Goal: Task Accomplishment & Management: Use online tool/utility

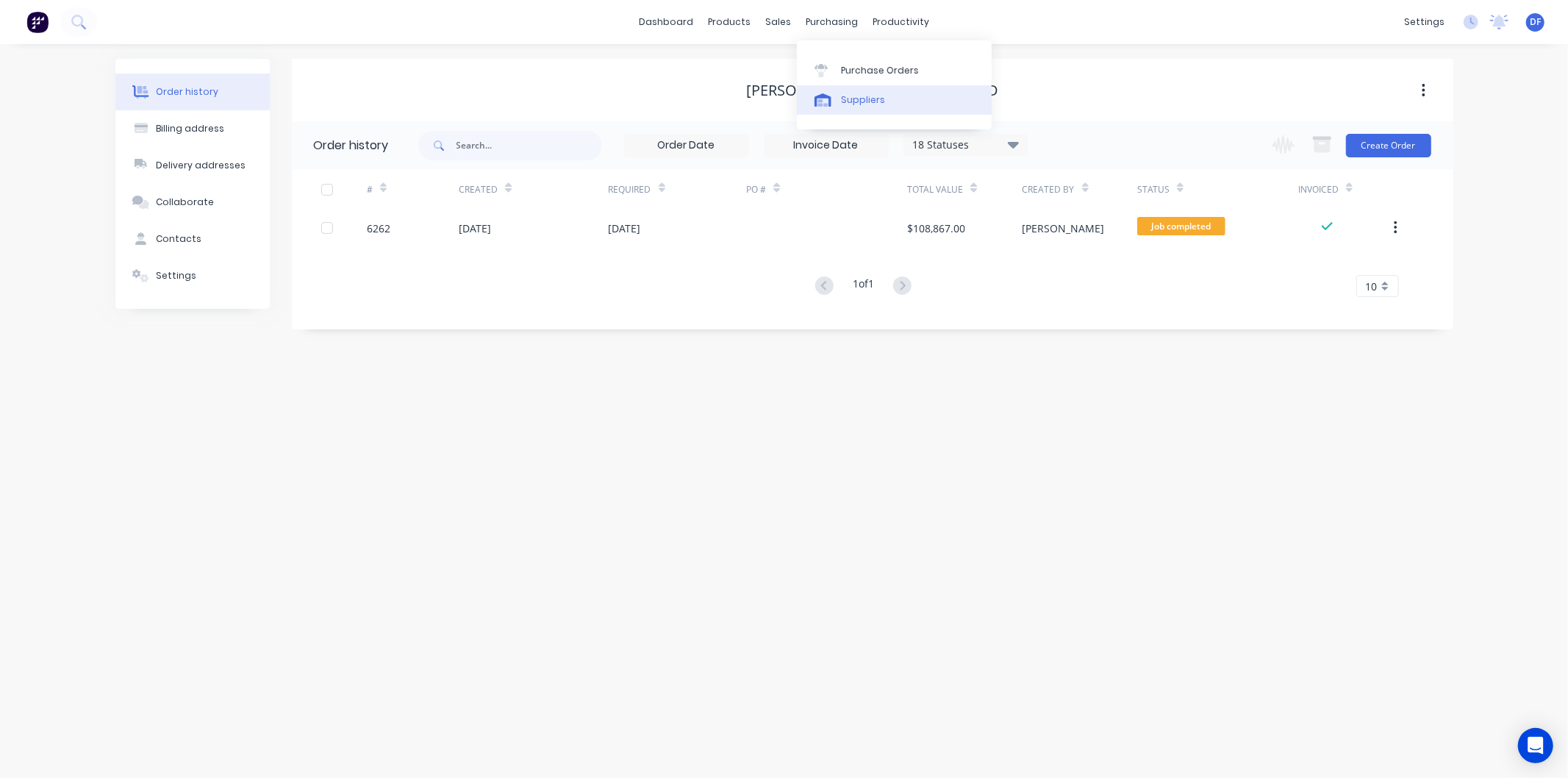
click at [861, 97] on div "Suppliers" at bounding box center [863, 100] width 44 height 13
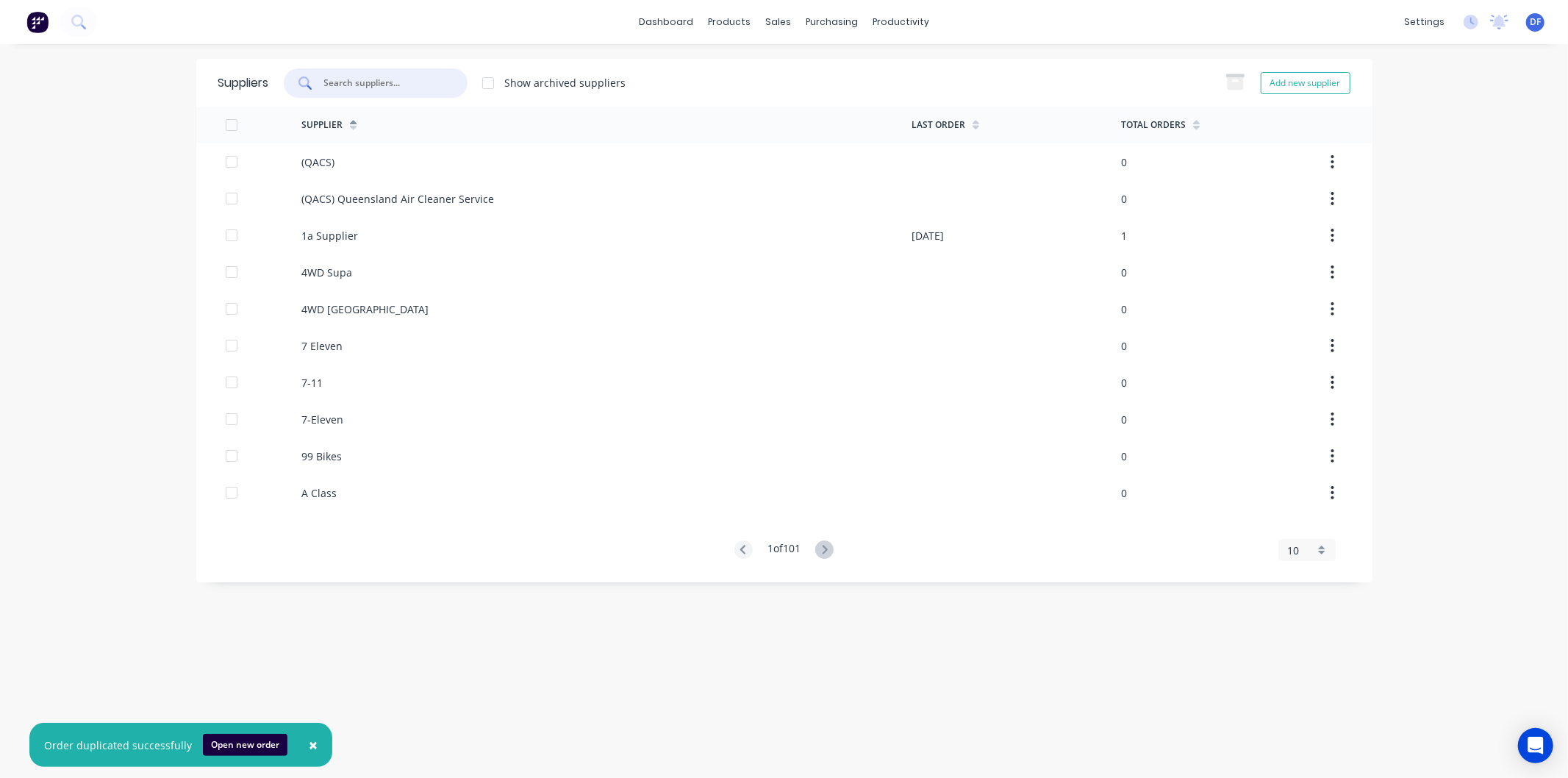
click at [376, 82] on input "text" at bounding box center [383, 83] width 122 height 15
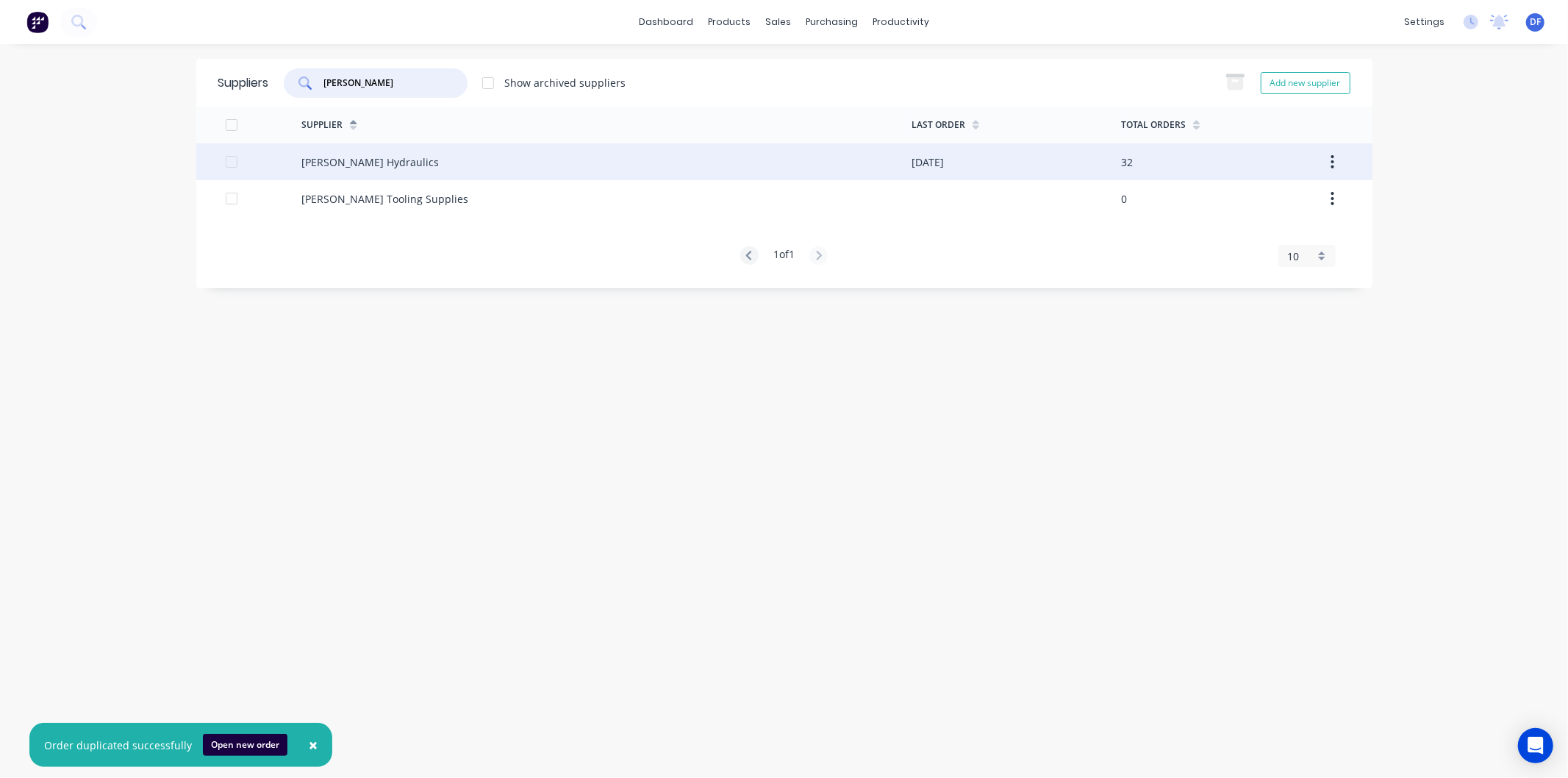
type input "[PERSON_NAME]"
click at [372, 158] on div "[PERSON_NAME] Hydraulics" at bounding box center [370, 162] width 138 height 16
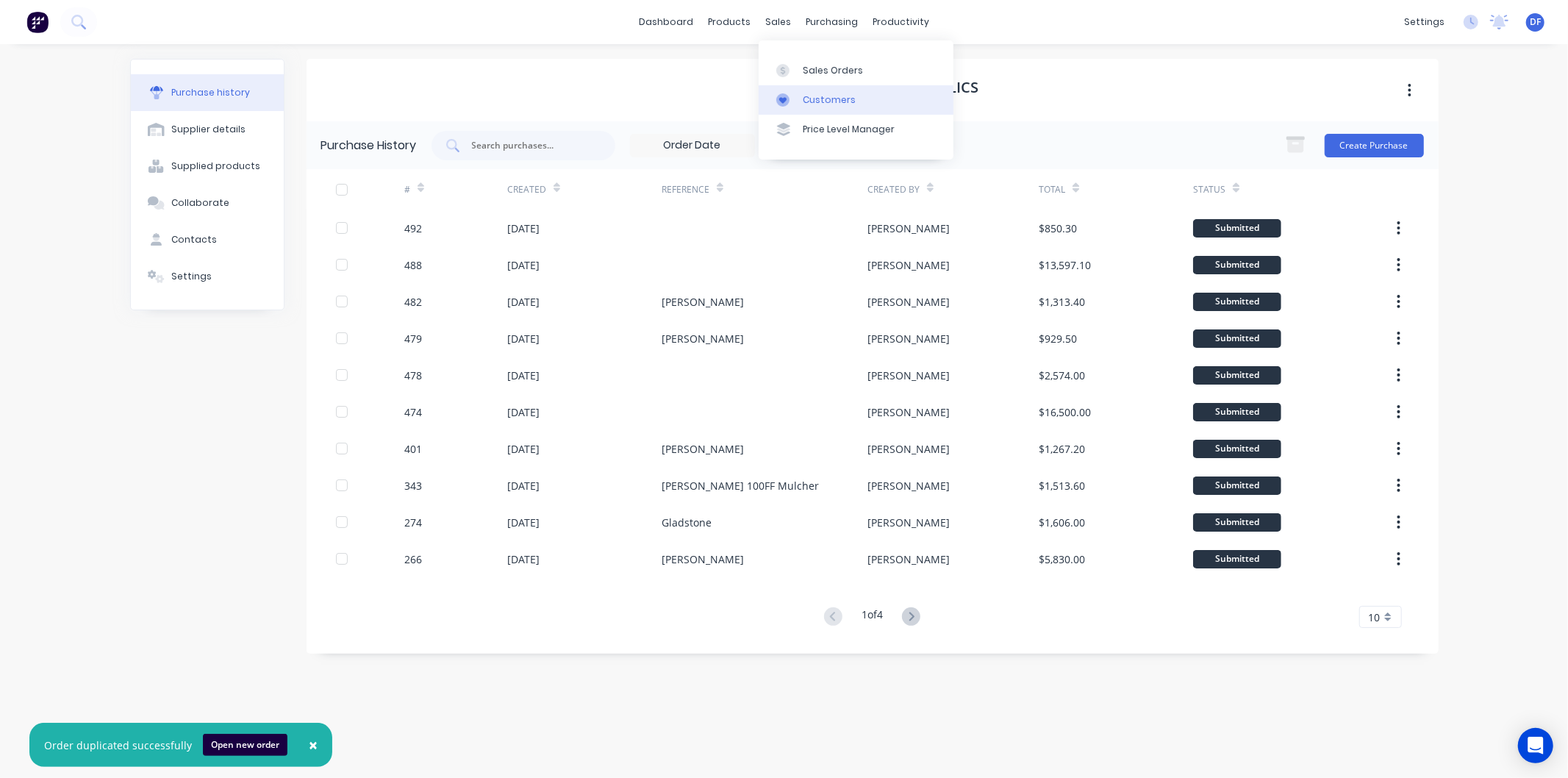
click at [820, 103] on div "Customers" at bounding box center [829, 100] width 53 height 13
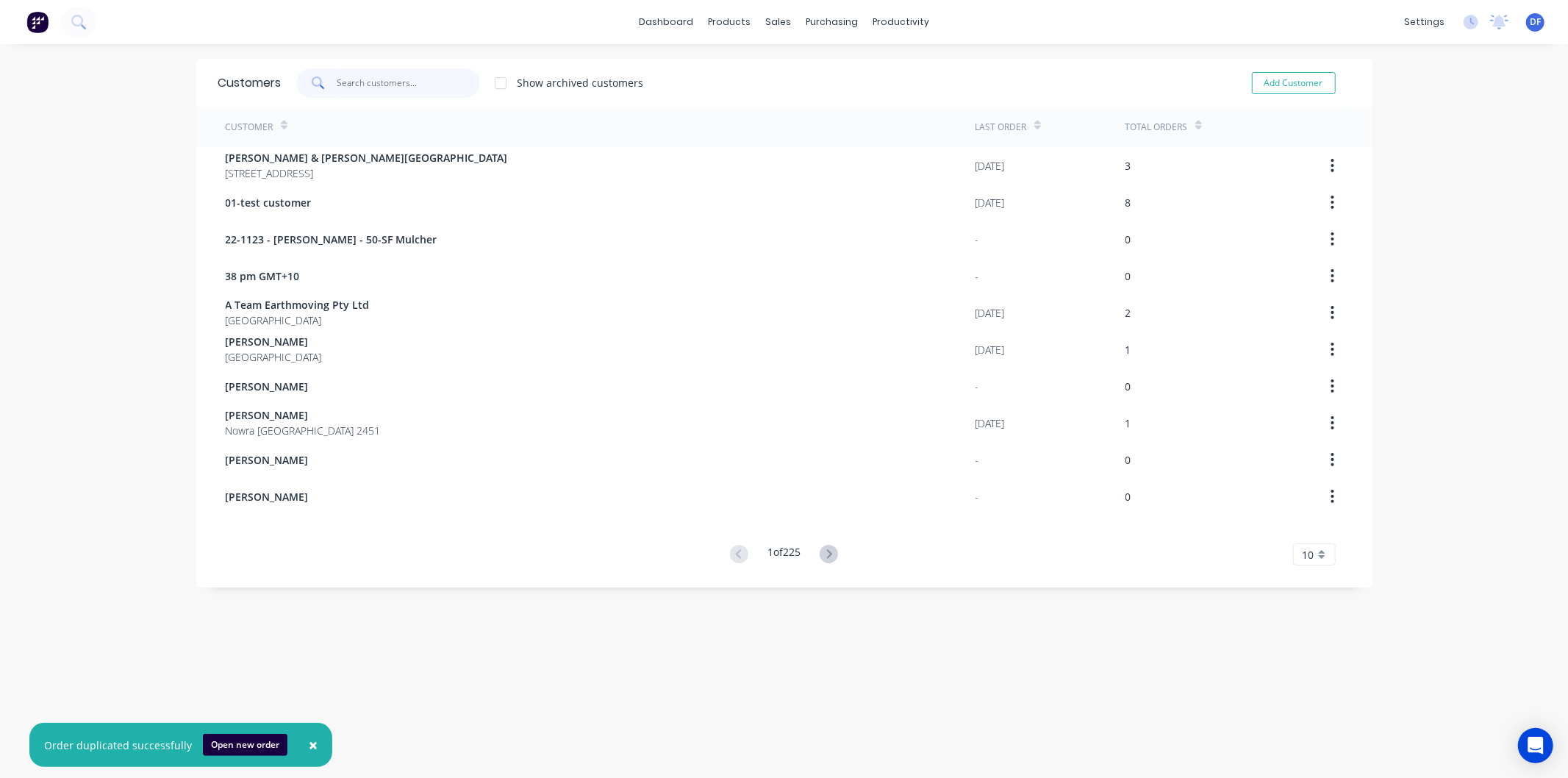
click at [361, 82] on input "text" at bounding box center [408, 83] width 143 height 30
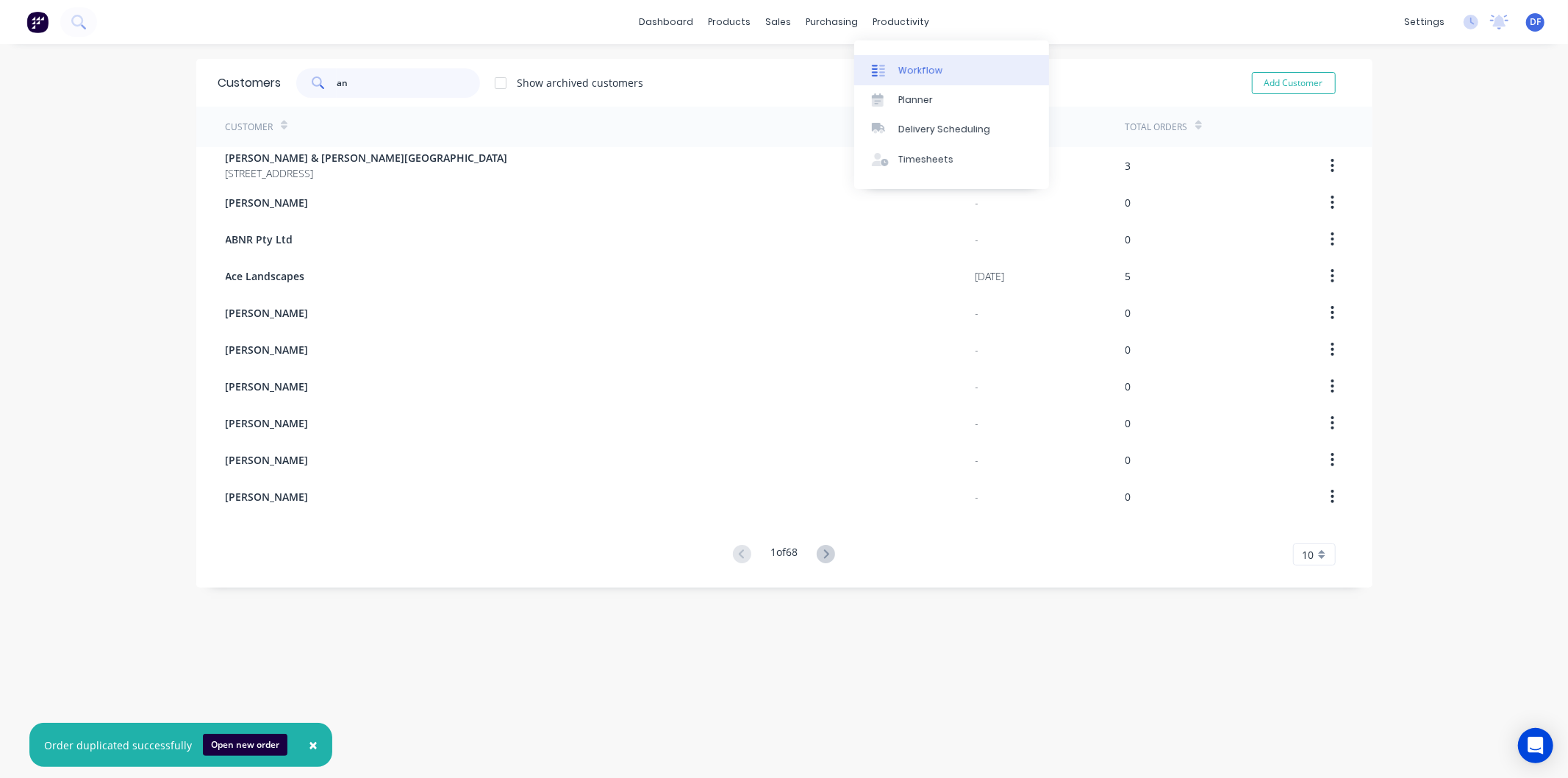
type input "an"
click at [908, 71] on div "Workflow" at bounding box center [920, 71] width 44 height 13
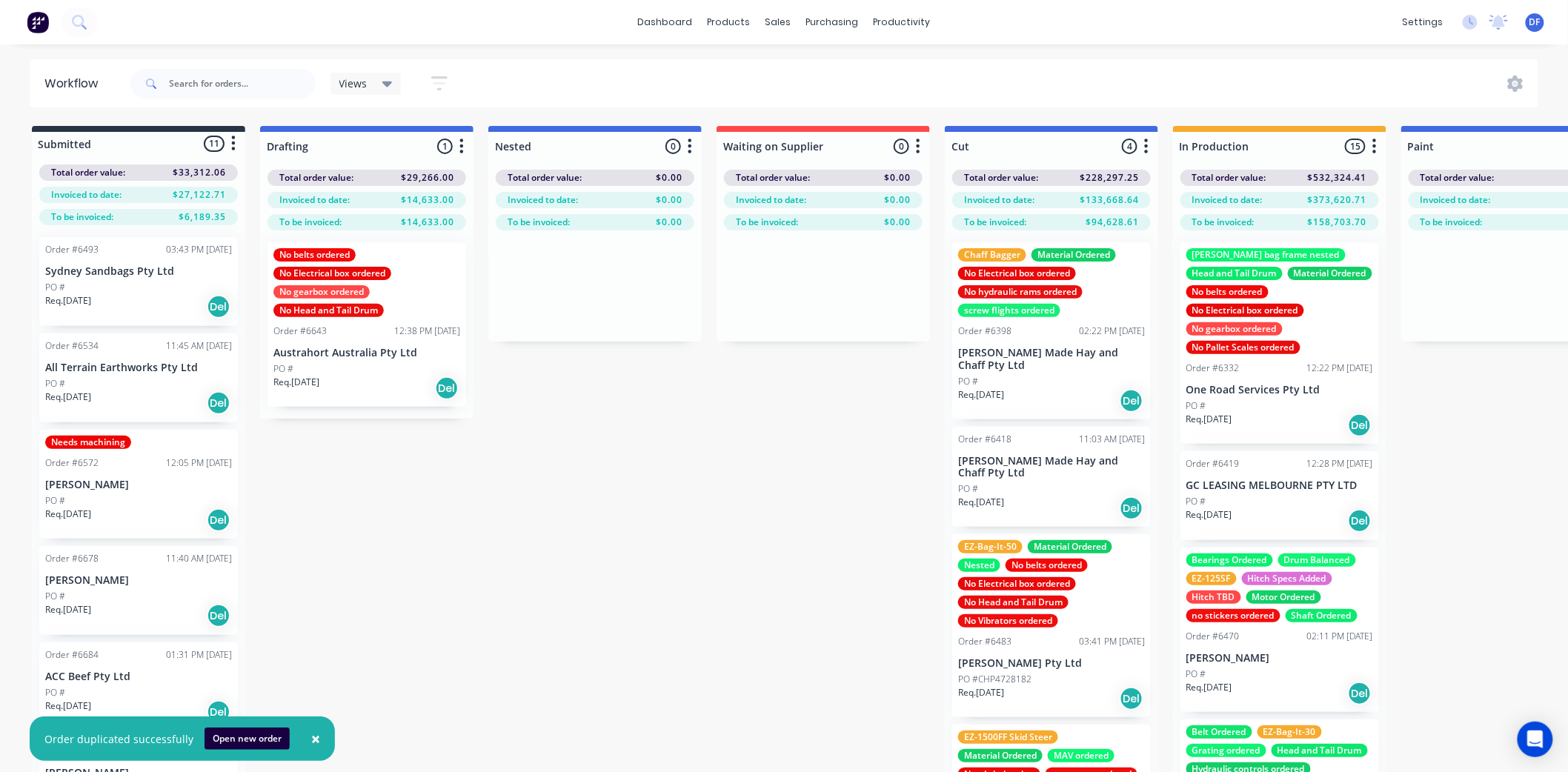
click at [311, 736] on span "×" at bounding box center [315, 739] width 8 height 21
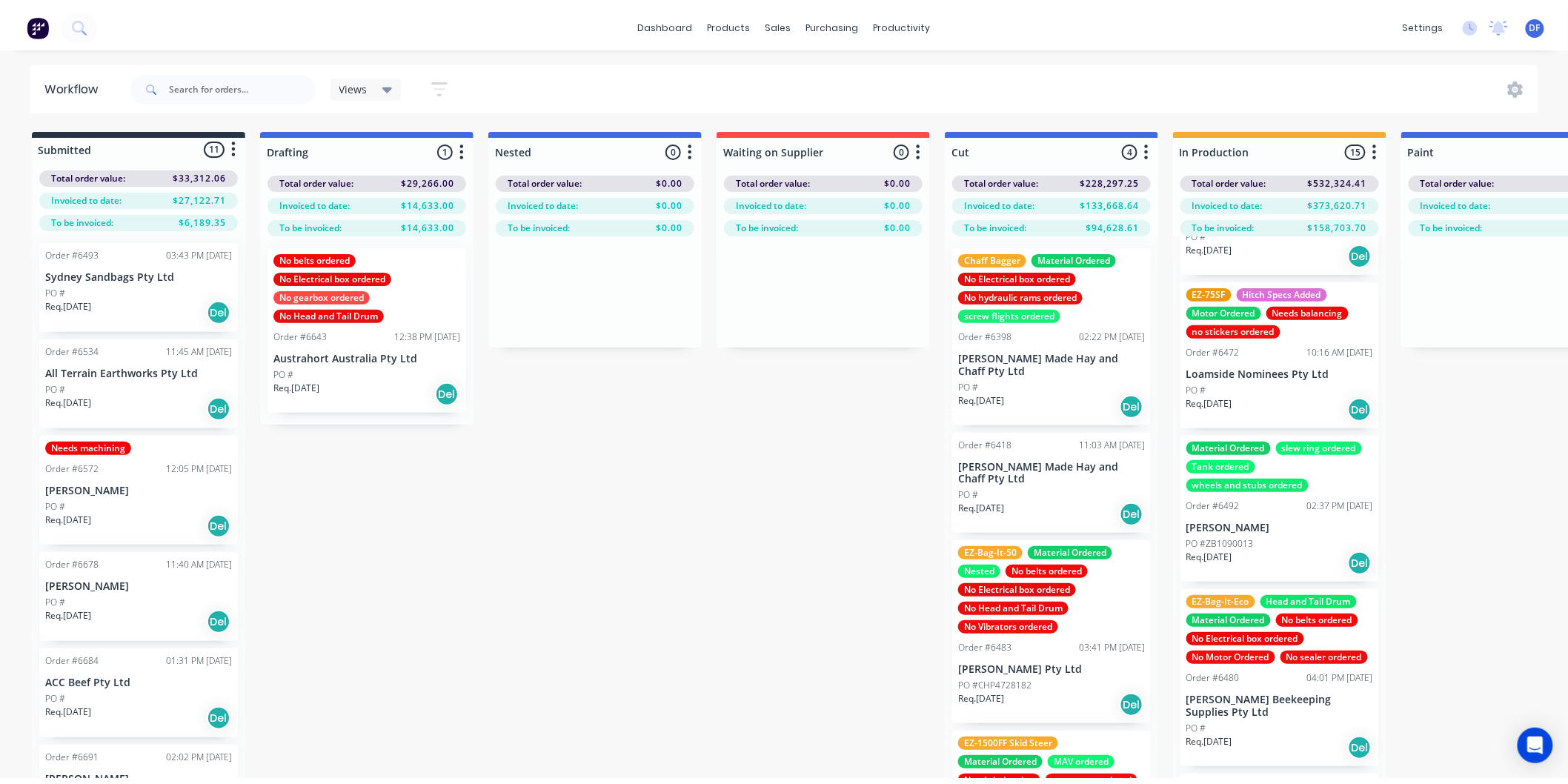
scroll to position [658, 0]
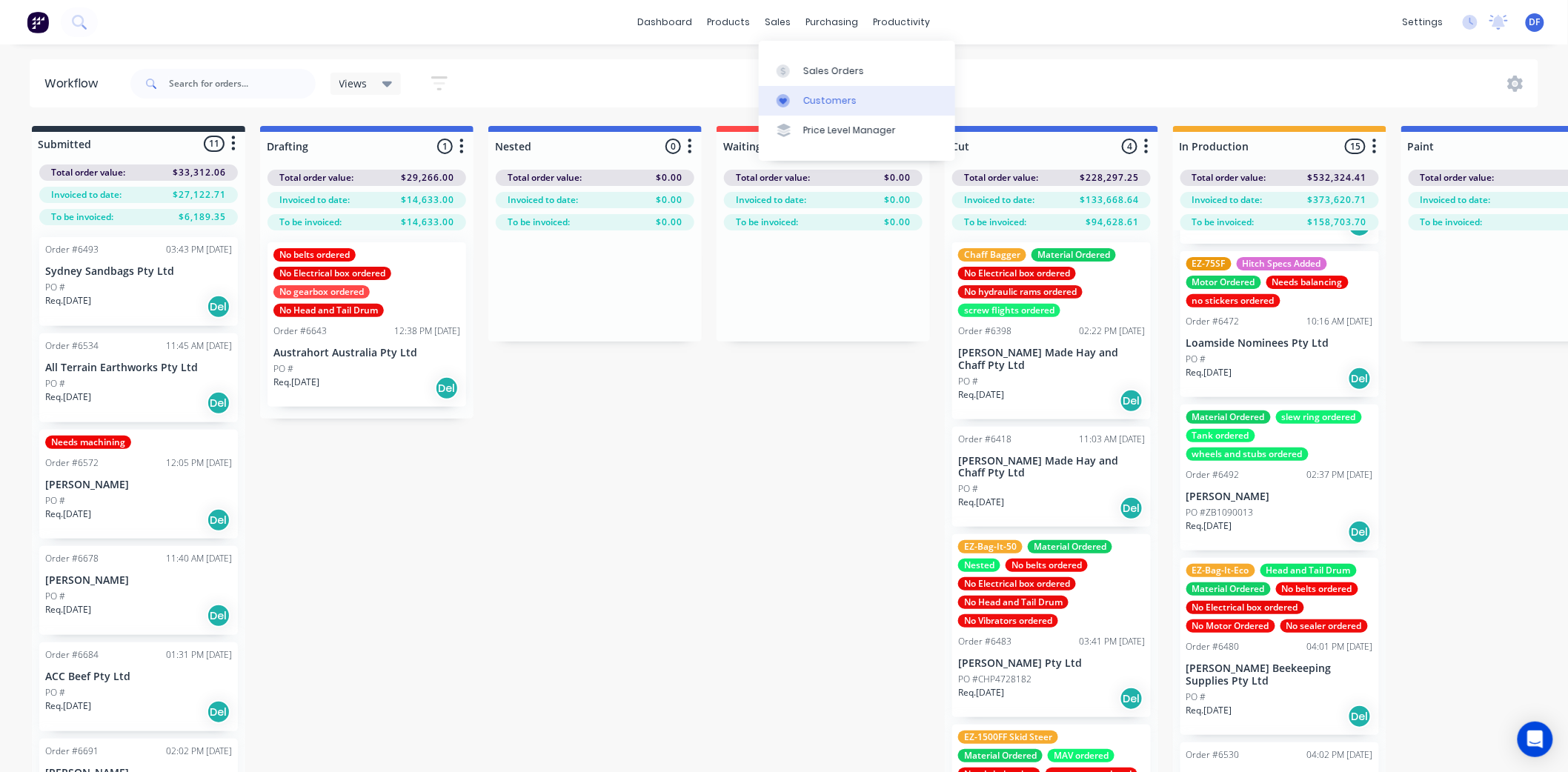
click at [816, 97] on div "Customers" at bounding box center [830, 100] width 54 height 13
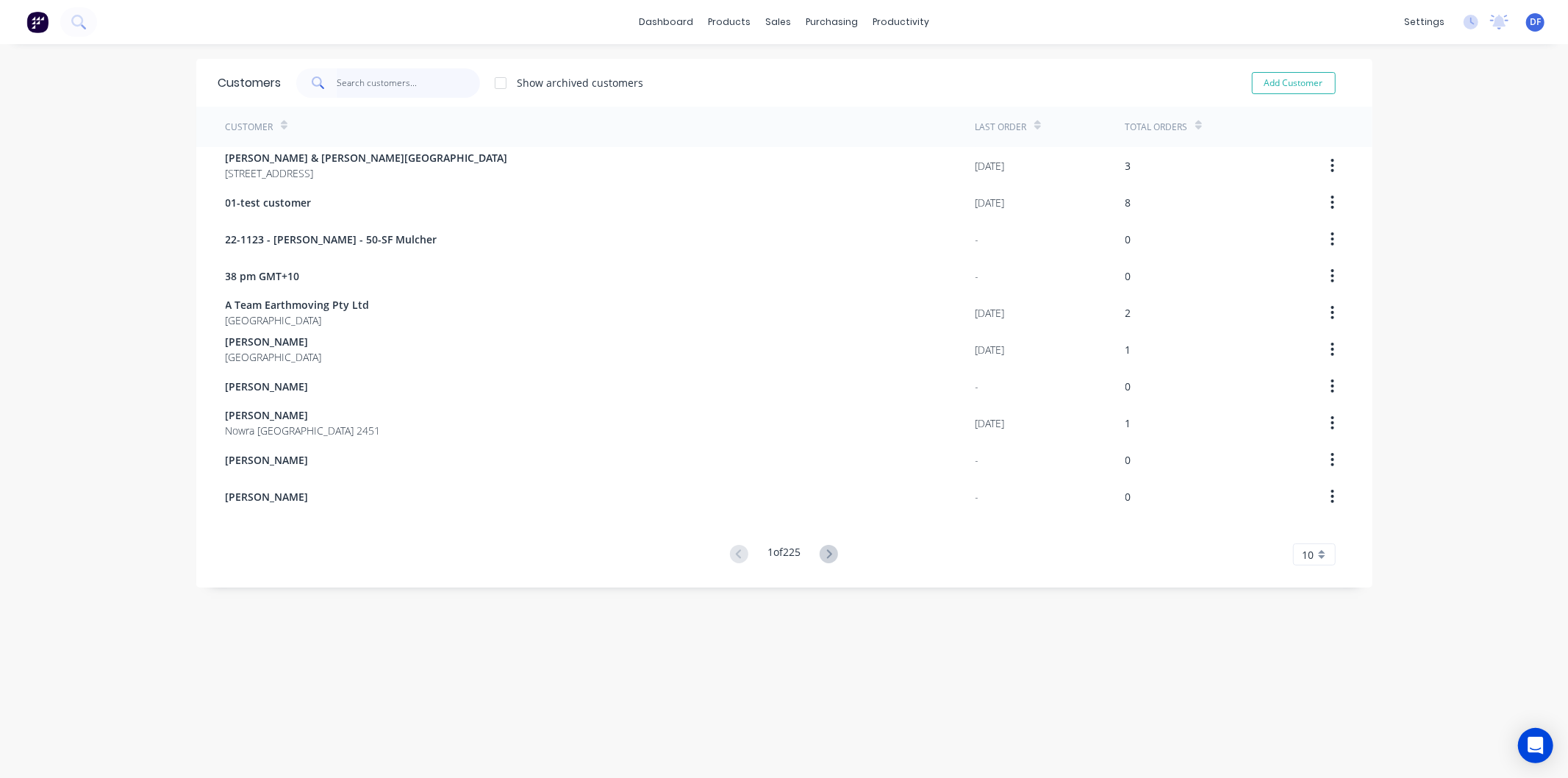
click at [343, 78] on input "text" at bounding box center [408, 83] width 143 height 30
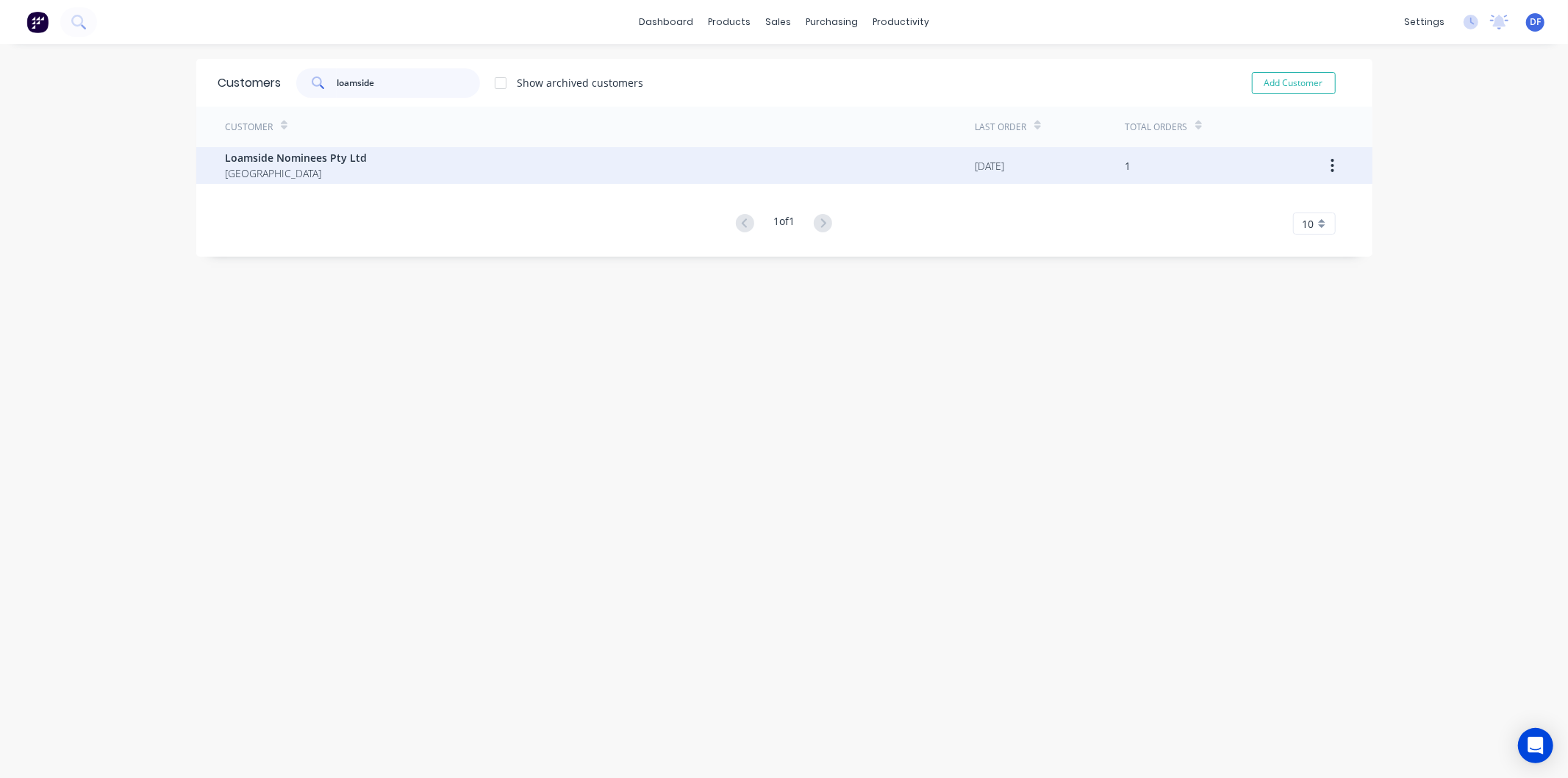
type input "loamside"
click at [245, 162] on span "Loamside Nominees Pty Ltd" at bounding box center [296, 157] width 142 height 16
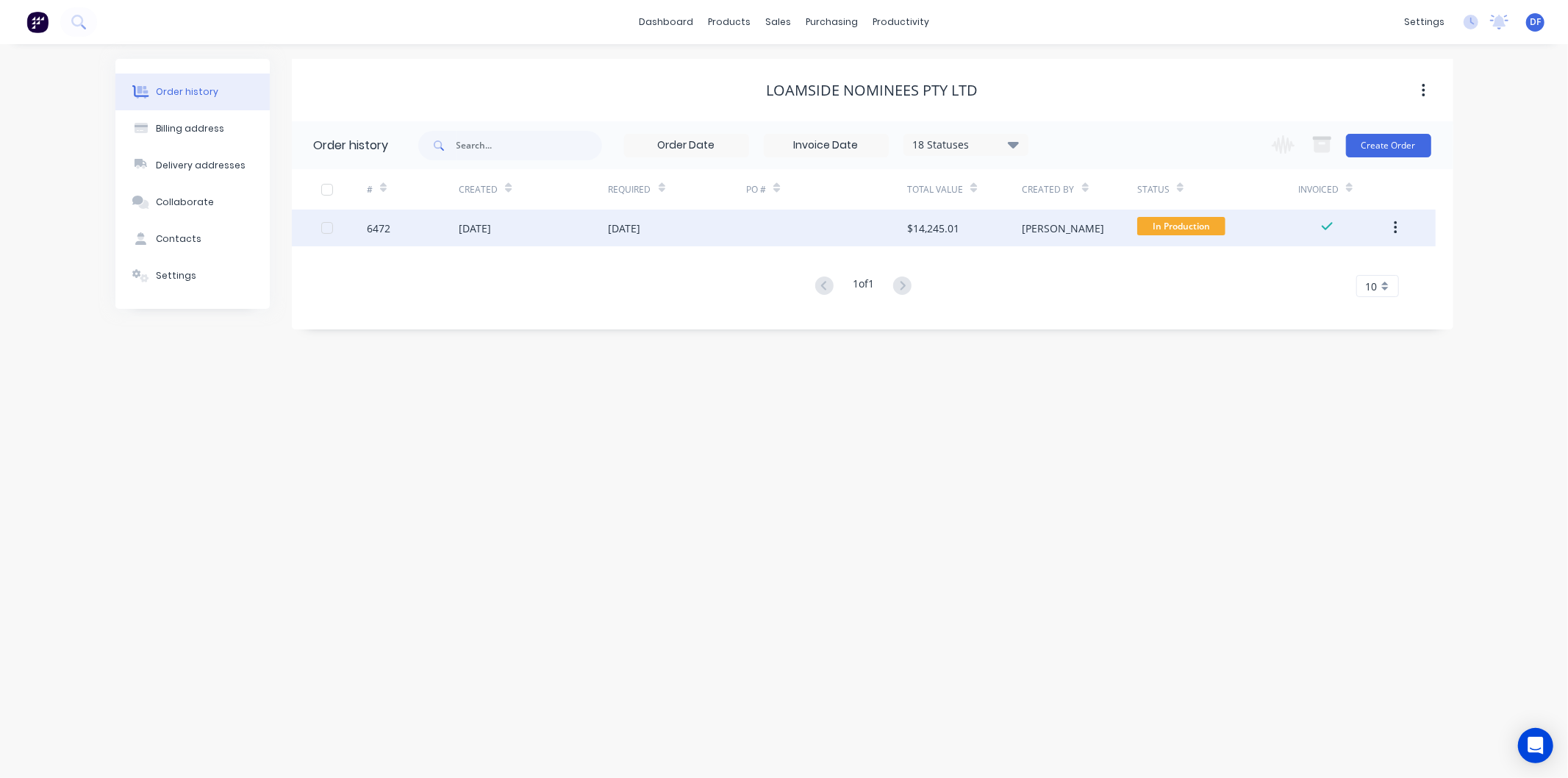
click at [472, 221] on div "[DATE]" at bounding box center [474, 228] width 33 height 16
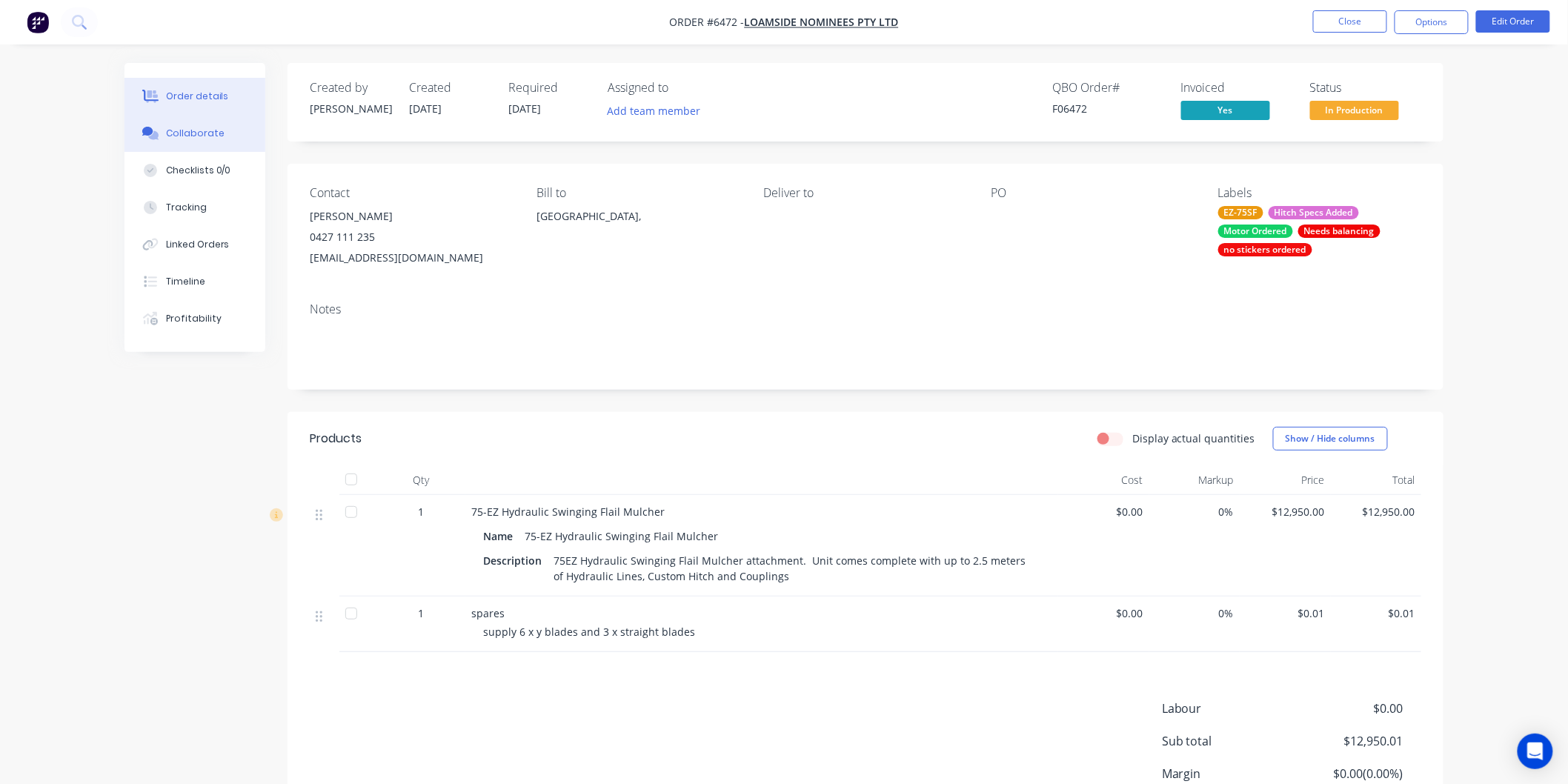
click at [189, 131] on div "Collaborate" at bounding box center [195, 133] width 58 height 13
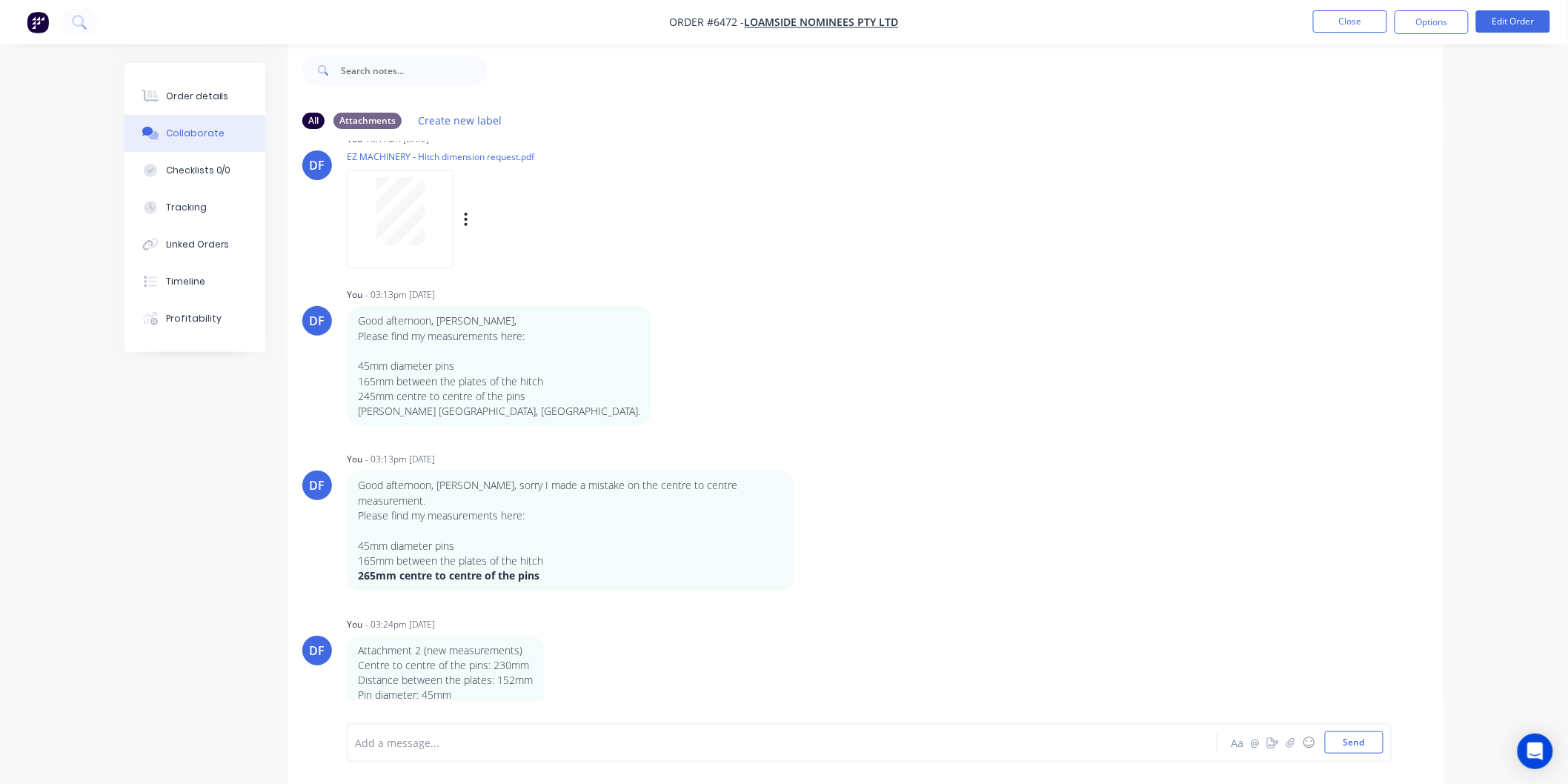
scroll to position [749, 0]
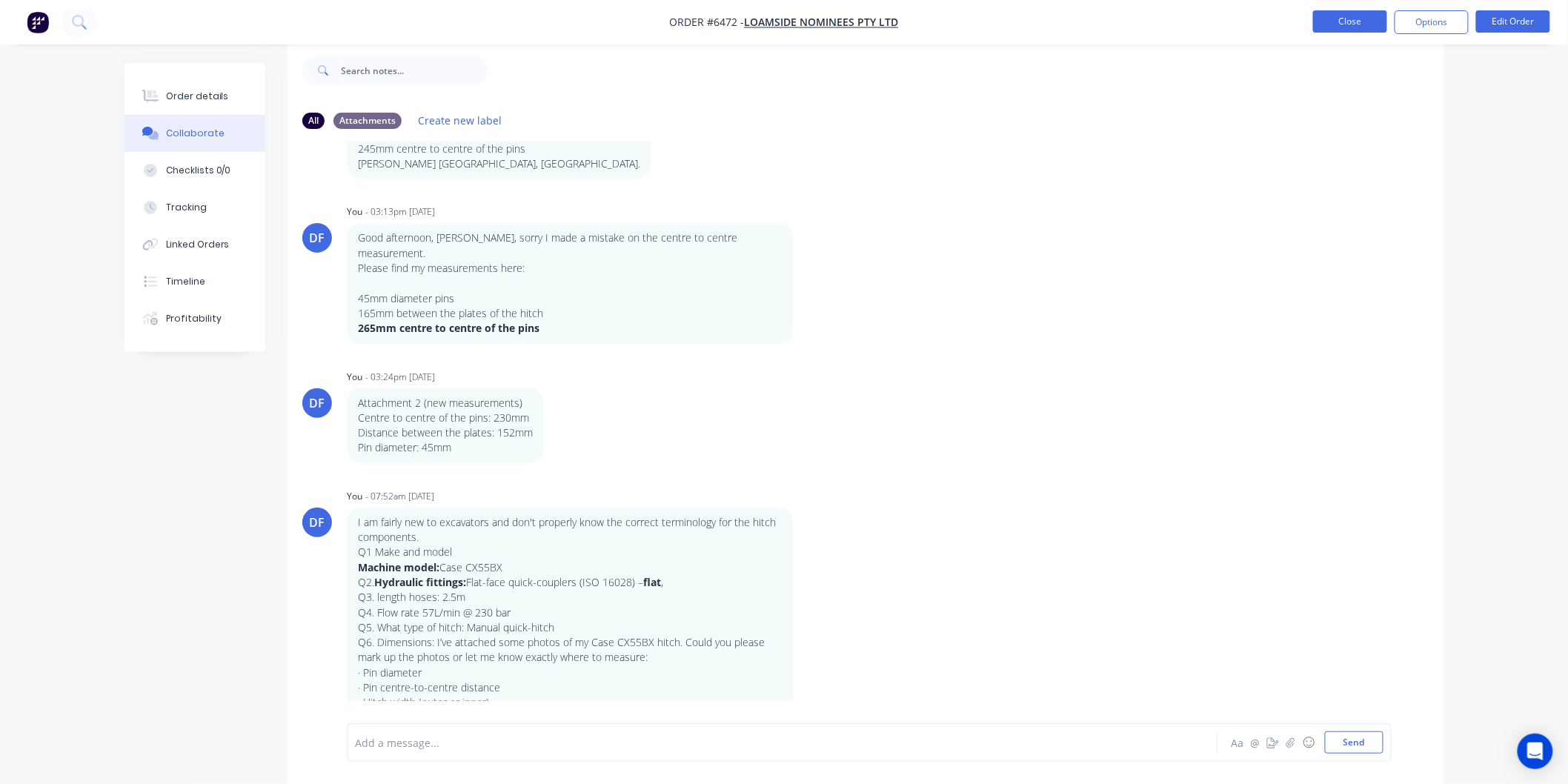
click at [1347, 17] on button "Close" at bounding box center [1350, 22] width 74 height 23
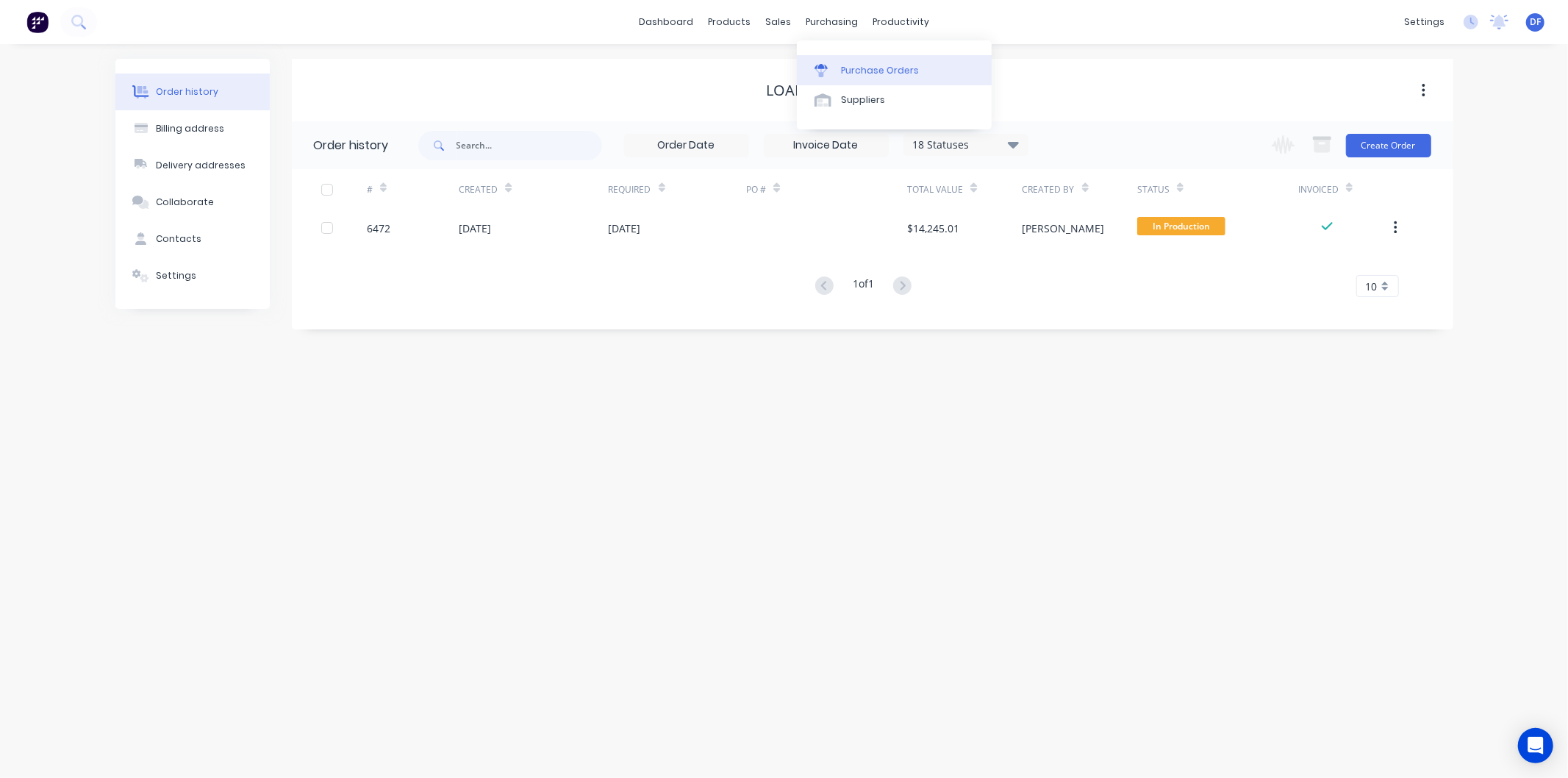
click at [856, 67] on div "Purchase Orders" at bounding box center [880, 71] width 78 height 13
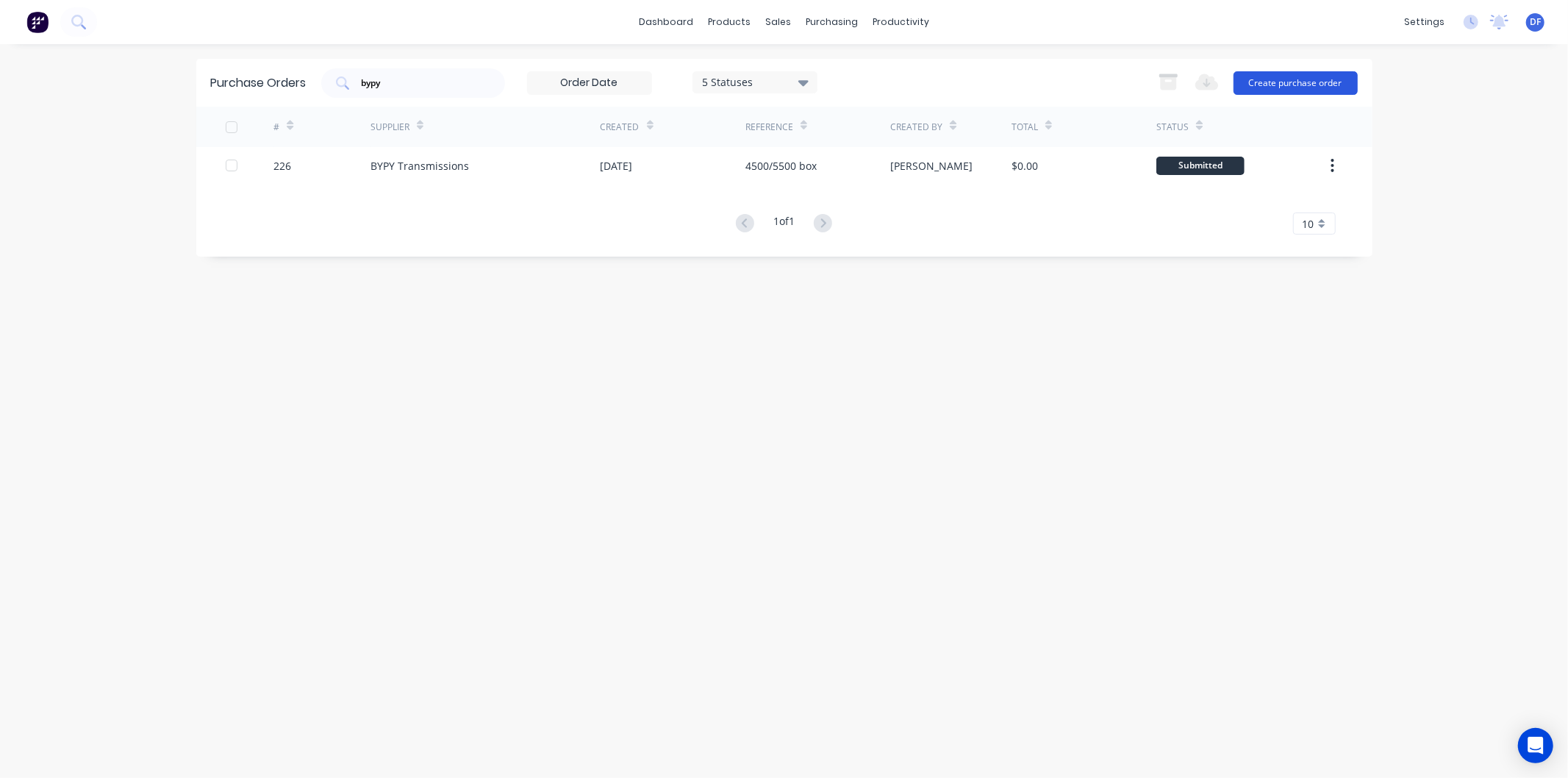
click at [1291, 82] on button "Create purchase order" at bounding box center [1295, 83] width 124 height 23
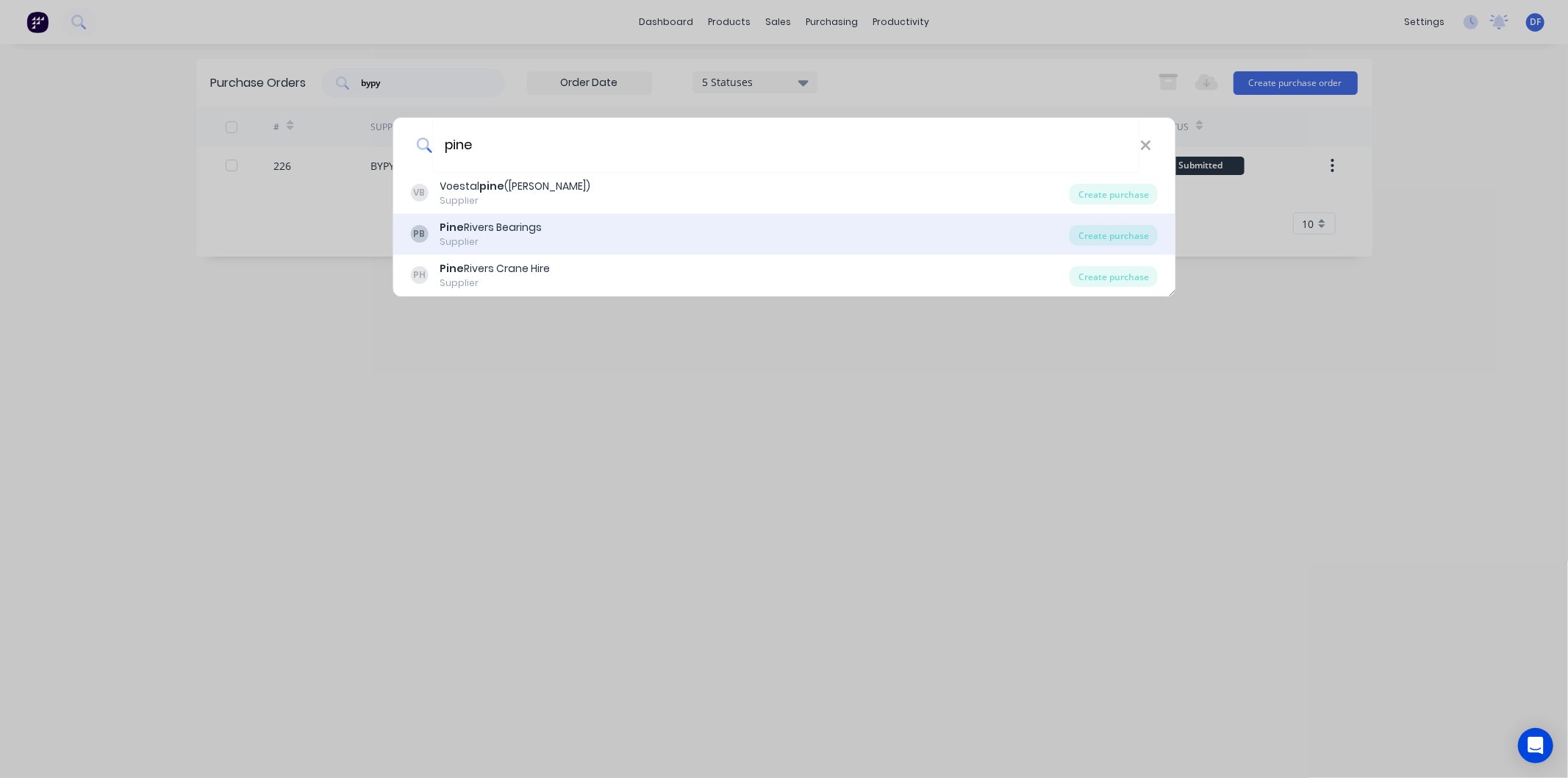
type input "pine"
click at [491, 225] on div "Pine Rivers Bearings" at bounding box center [491, 227] width 102 height 16
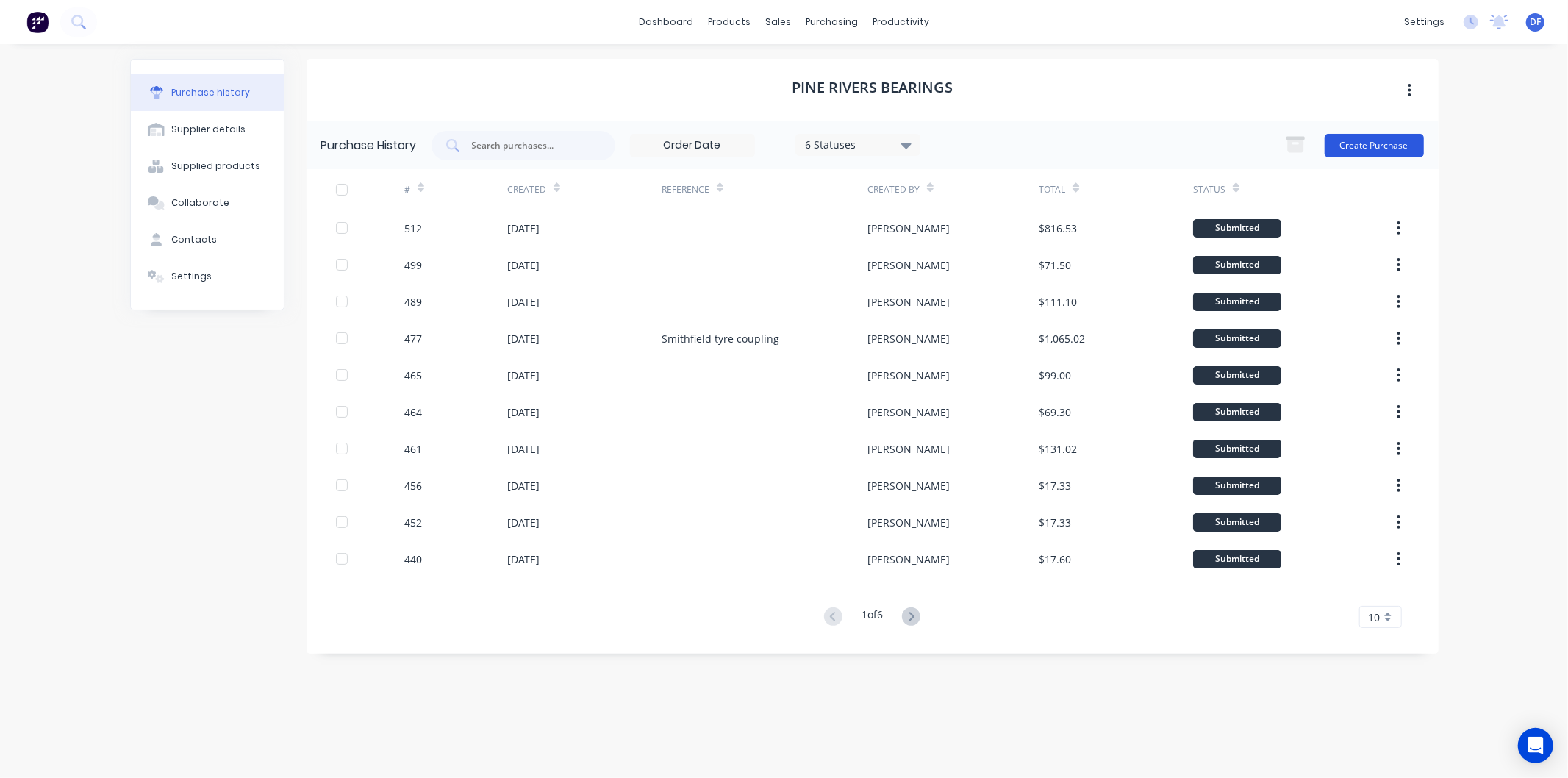
click at [1368, 143] on button "Create Purchase" at bounding box center [1374, 145] width 100 height 23
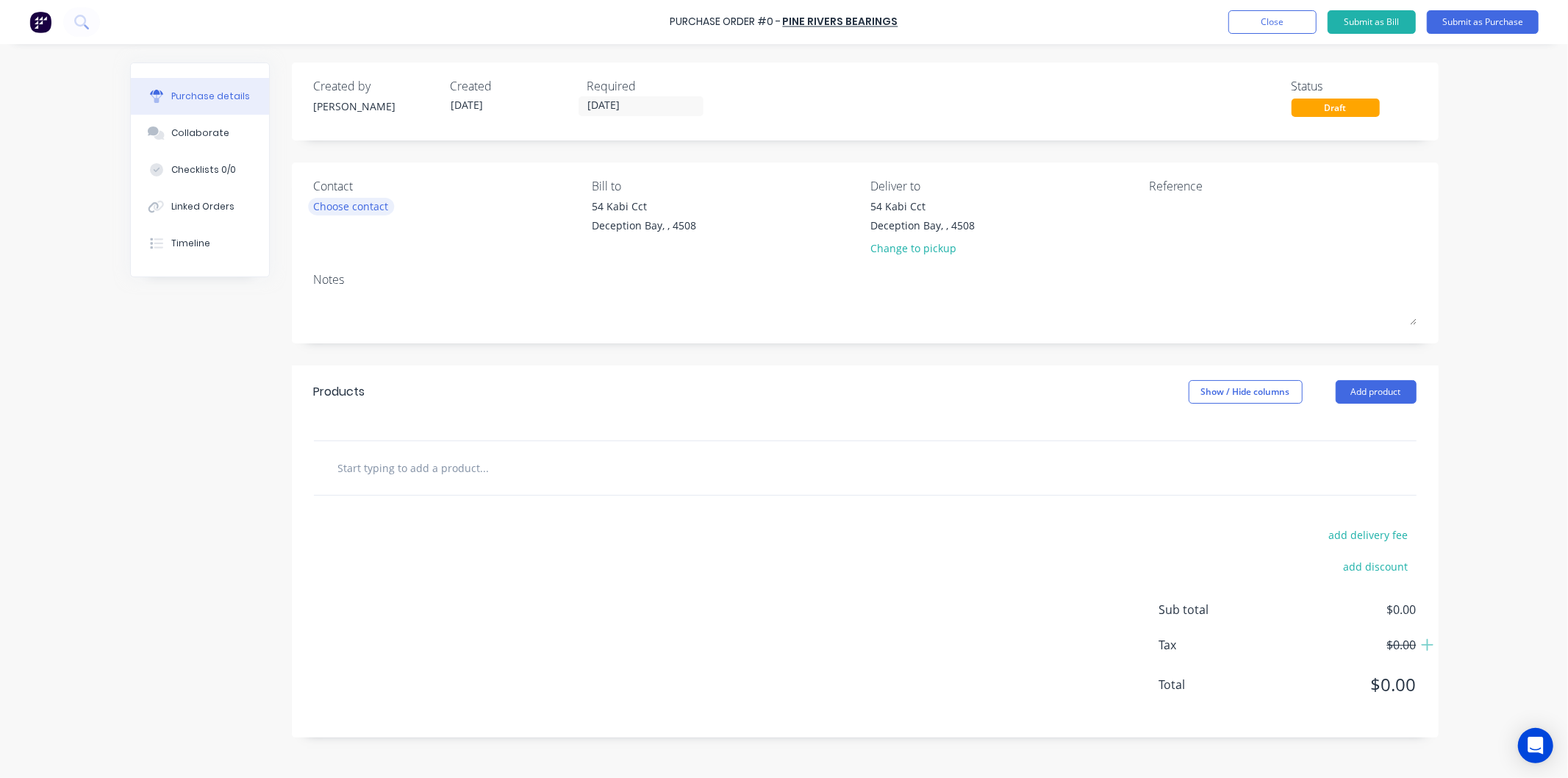
click at [361, 201] on div "Choose contact" at bounding box center [351, 206] width 75 height 16
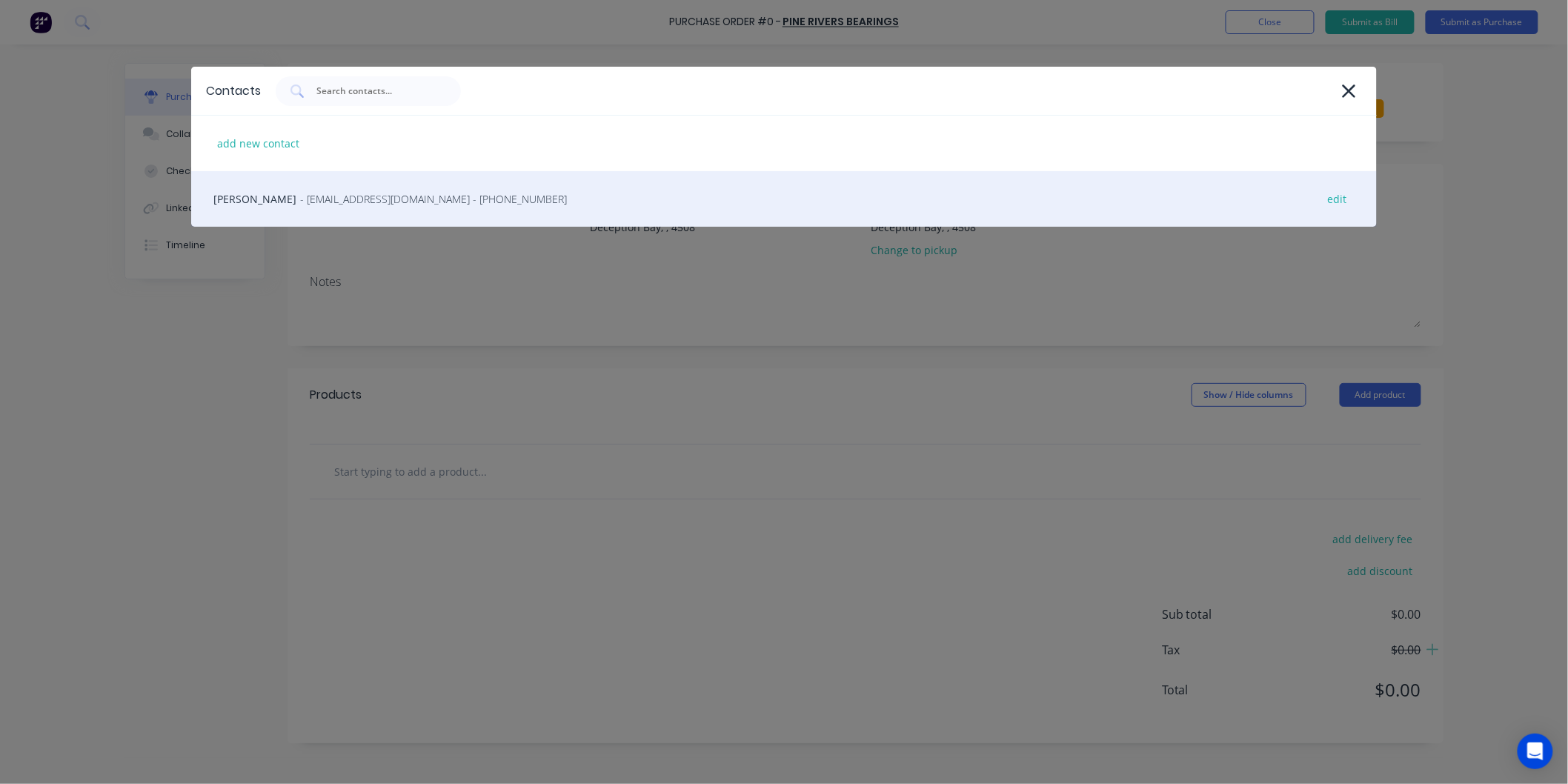
click at [359, 197] on span "- [EMAIL_ADDRESS][DOMAIN_NAME] - [PHONE_NUMBER]" at bounding box center [434, 199] width 267 height 16
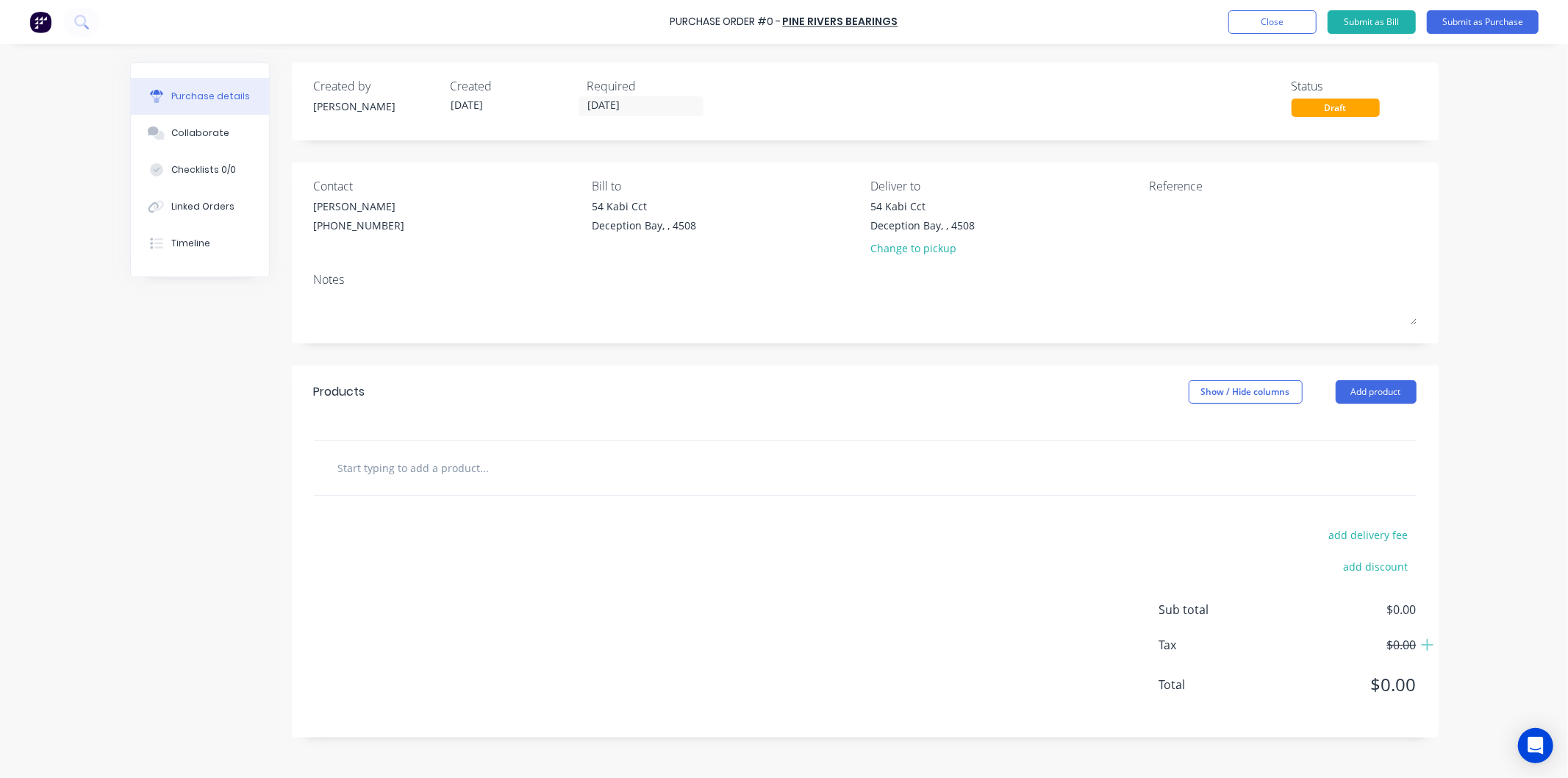
click at [451, 480] on input "text" at bounding box center [484, 468] width 294 height 30
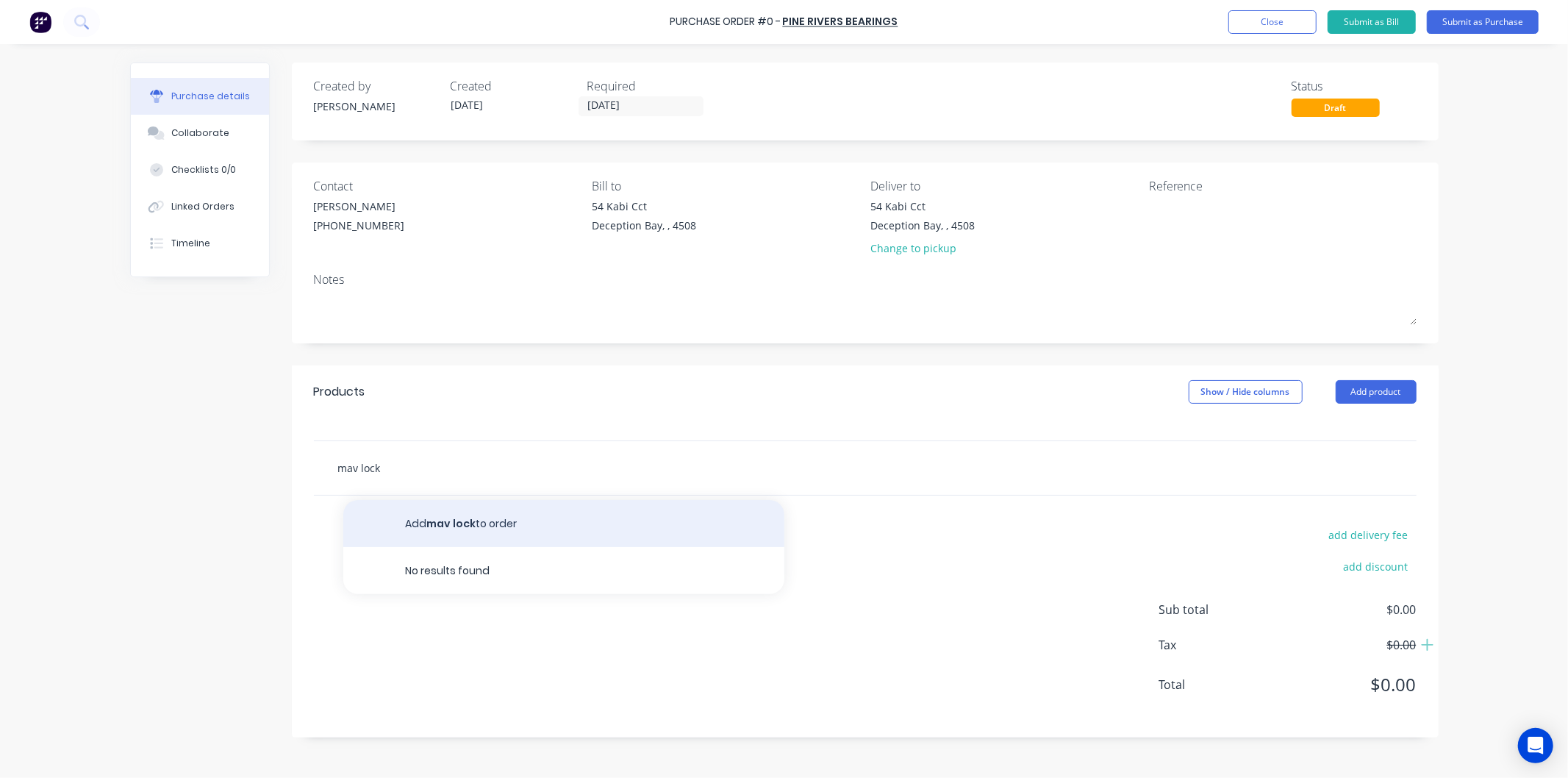
type input "mav lock"
click at [446, 522] on button "Add mav lock to order" at bounding box center [563, 524] width 441 height 47
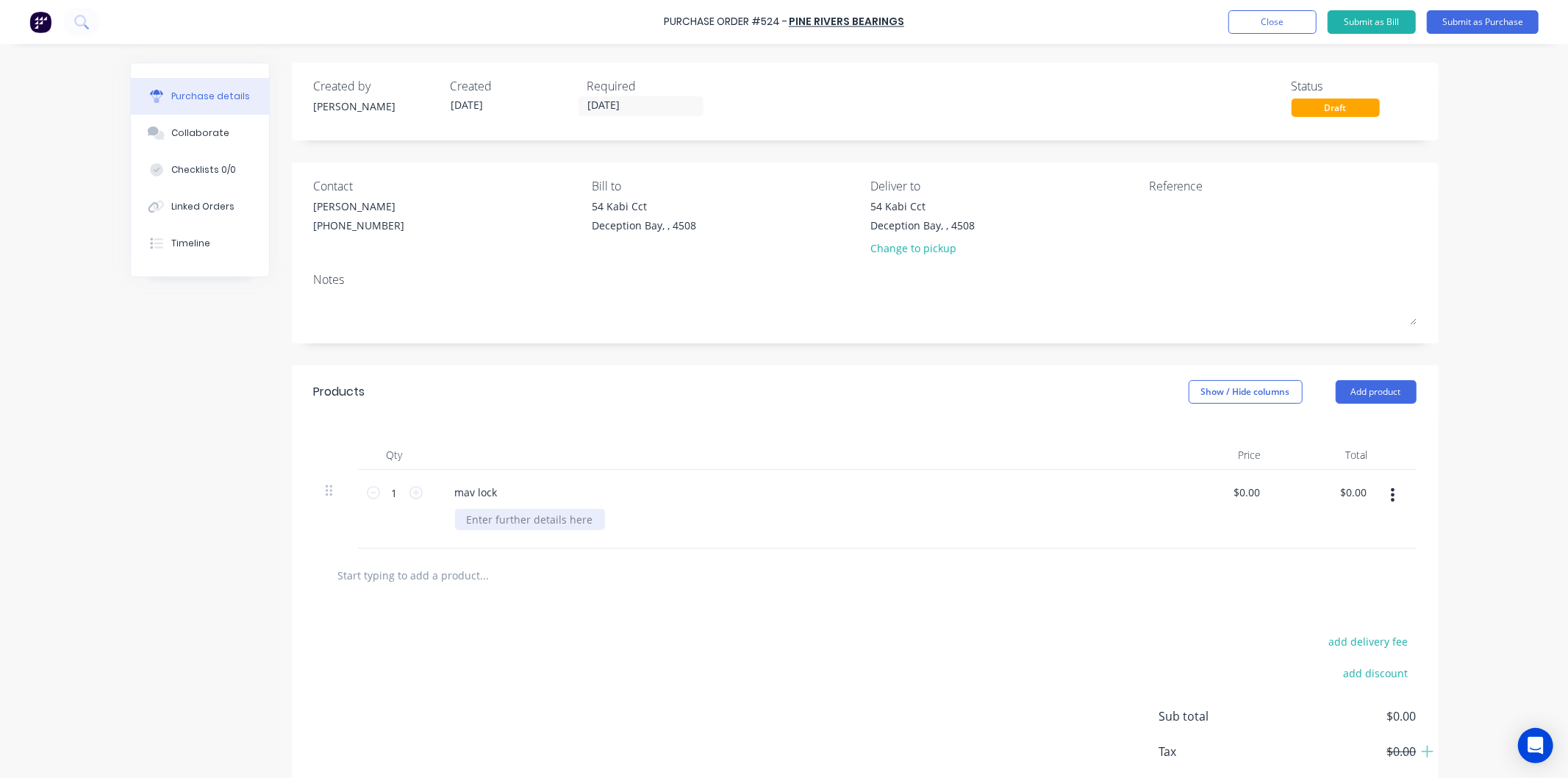
click at [483, 517] on div at bounding box center [529, 519] width 150 height 21
click at [412, 496] on icon at bounding box center [416, 493] width 13 height 13
click at [410, 489] on icon at bounding box center [416, 493] width 13 height 13
drag, startPoint x: 410, startPoint y: 489, endPoint x: 621, endPoint y: 573, distance: 227.1
click at [412, 489] on icon at bounding box center [416, 493] width 13 height 13
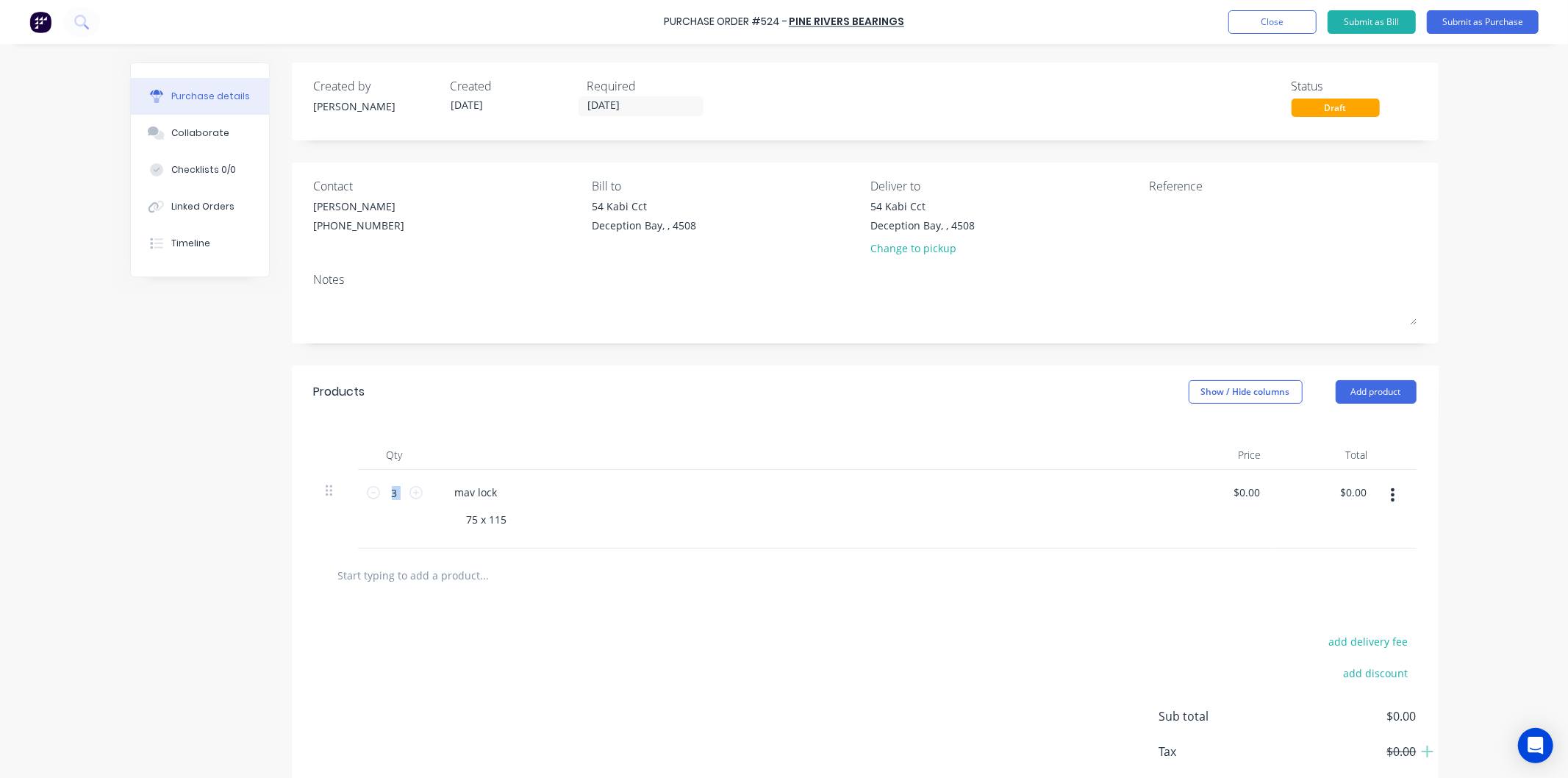
type input "4"
click at [1260, 483] on div "$0.00 $0.00" at bounding box center [1220, 509] width 106 height 78
click at [1248, 489] on input "0.0000" at bounding box center [1246, 492] width 34 height 21
drag, startPoint x: 1257, startPoint y: 493, endPoint x: 1219, endPoint y: 493, distance: 38.0
click at [1219, 493] on div "$0.00 $0.00" at bounding box center [1220, 509] width 106 height 78
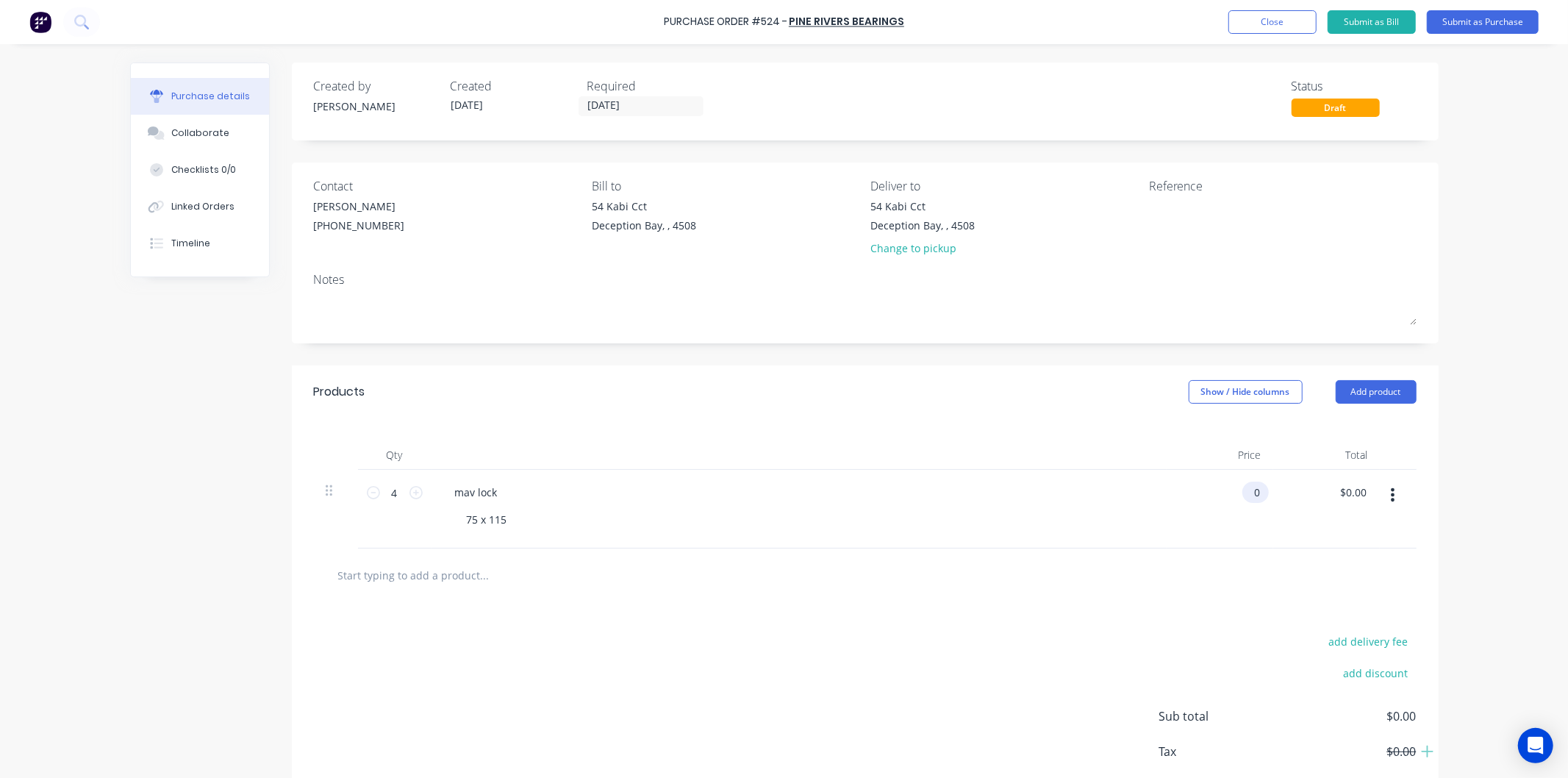
click at [1246, 489] on input "0" at bounding box center [1252, 492] width 20 height 21
drag, startPoint x: 1253, startPoint y: 489, endPoint x: 1239, endPoint y: 493, distance: 14.6
click at [1242, 493] on input "0" at bounding box center [1252, 492] width 20 height 21
type input "$65.00"
type input "$260.00"
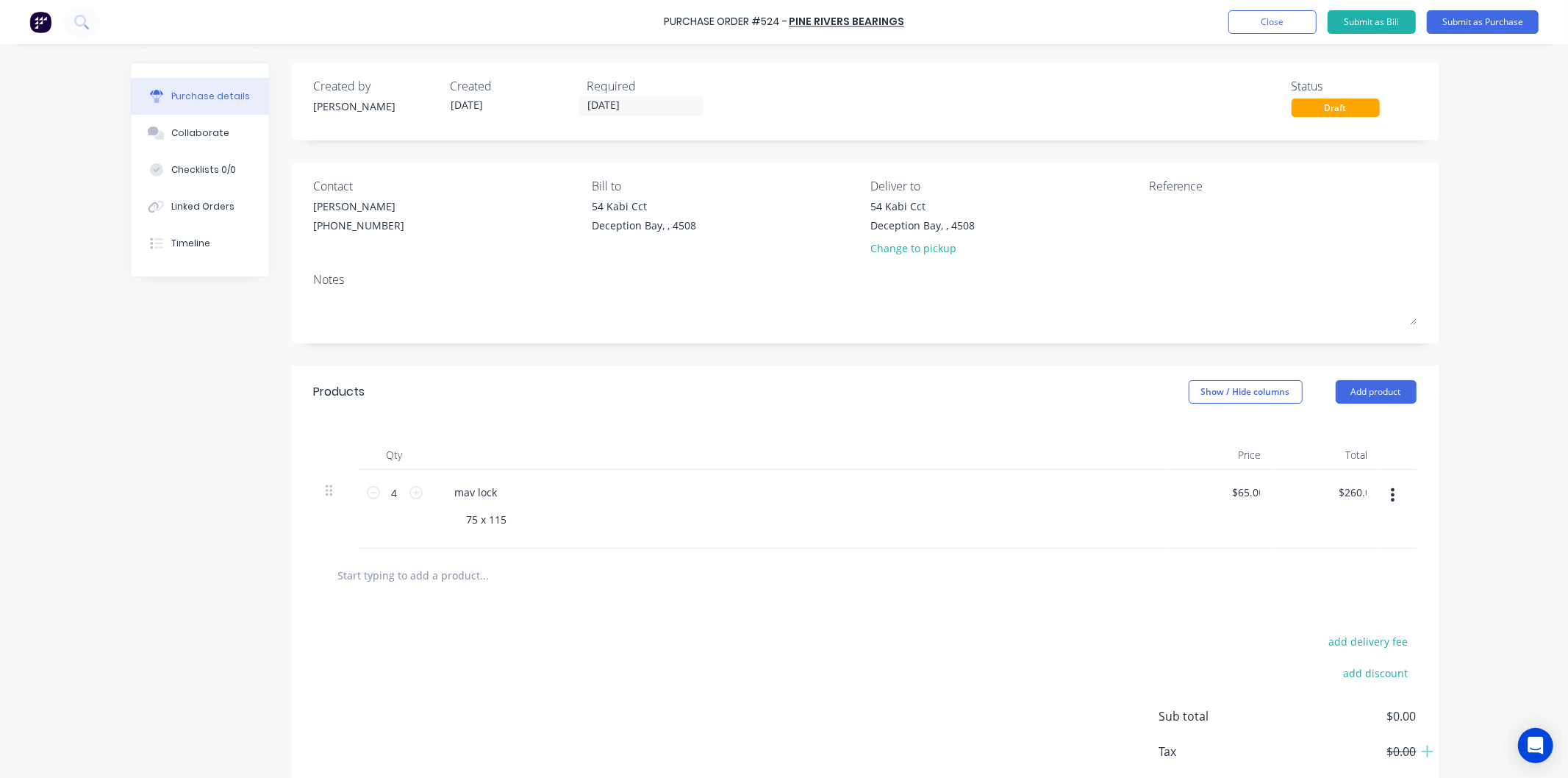
click at [1166, 503] on div "$65.00 65.00" at bounding box center [1220, 509] width 106 height 78
click at [497, 494] on div "mav lock" at bounding box center [476, 492] width 66 height 21
click at [518, 520] on div "75 x 115" at bounding box center [804, 519] width 700 height 21
click at [1461, 20] on button "Submit as Purchase" at bounding box center [1482, 21] width 112 height 23
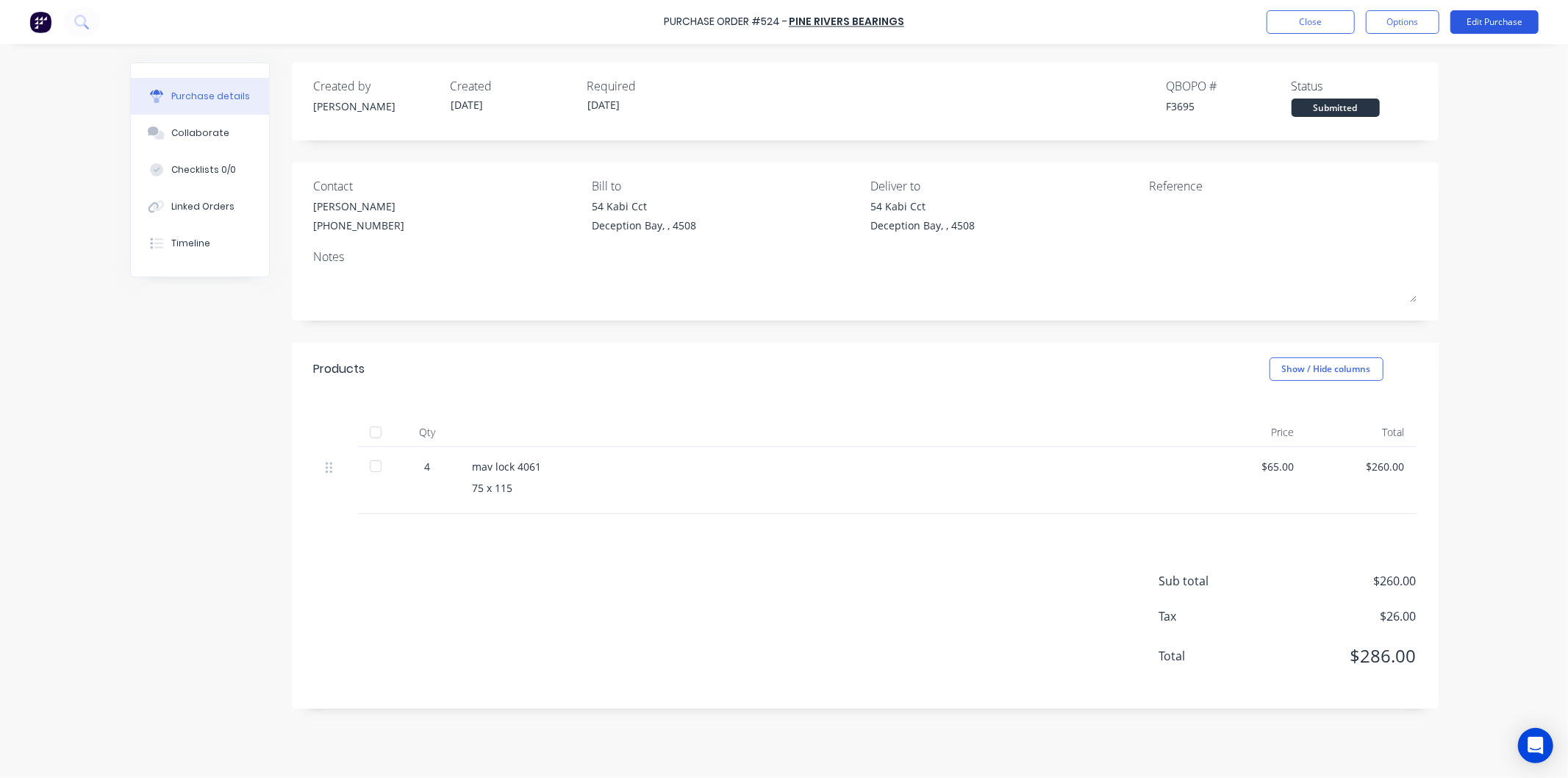
click at [1479, 16] on button "Edit Purchase" at bounding box center [1494, 21] width 89 height 23
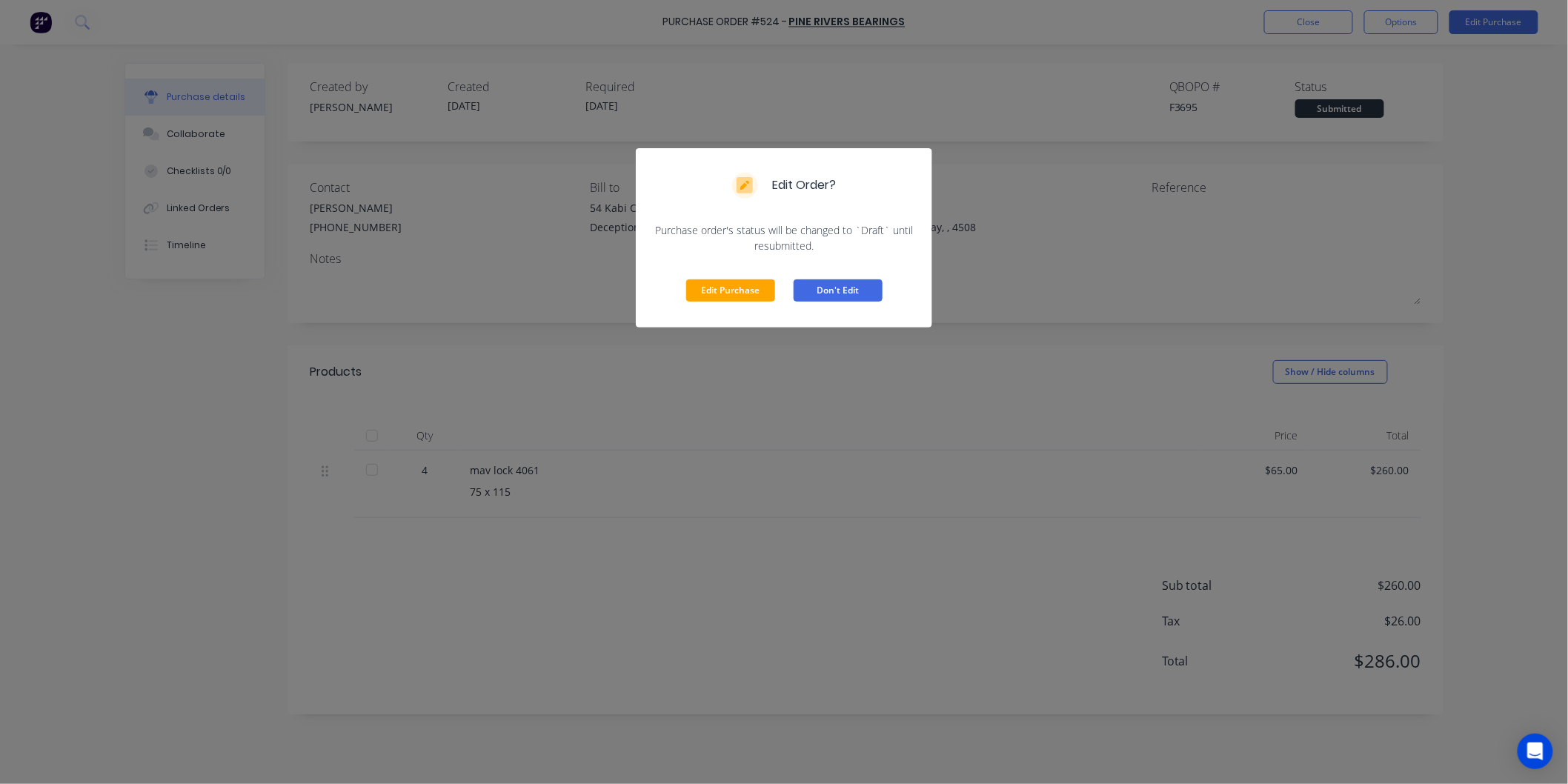
click at [842, 289] on button "Don't Edit" at bounding box center [838, 290] width 89 height 23
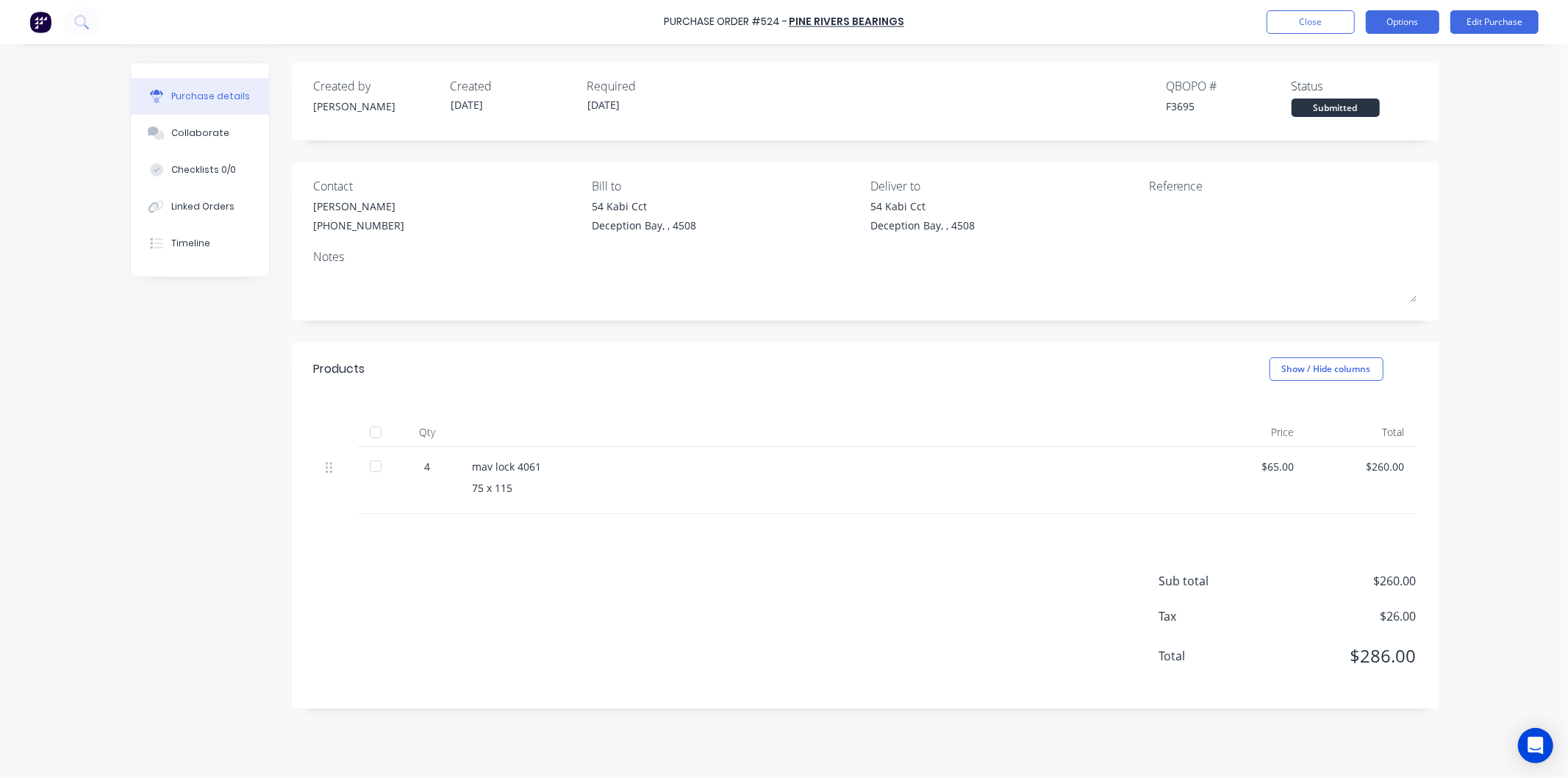
click at [1395, 16] on button "Options" at bounding box center [1402, 21] width 74 height 23
click at [1343, 52] on div "Print / Email" at bounding box center [1370, 60] width 114 height 21
click at [1343, 89] on div "With pricing" at bounding box center [1370, 89] width 114 height 21
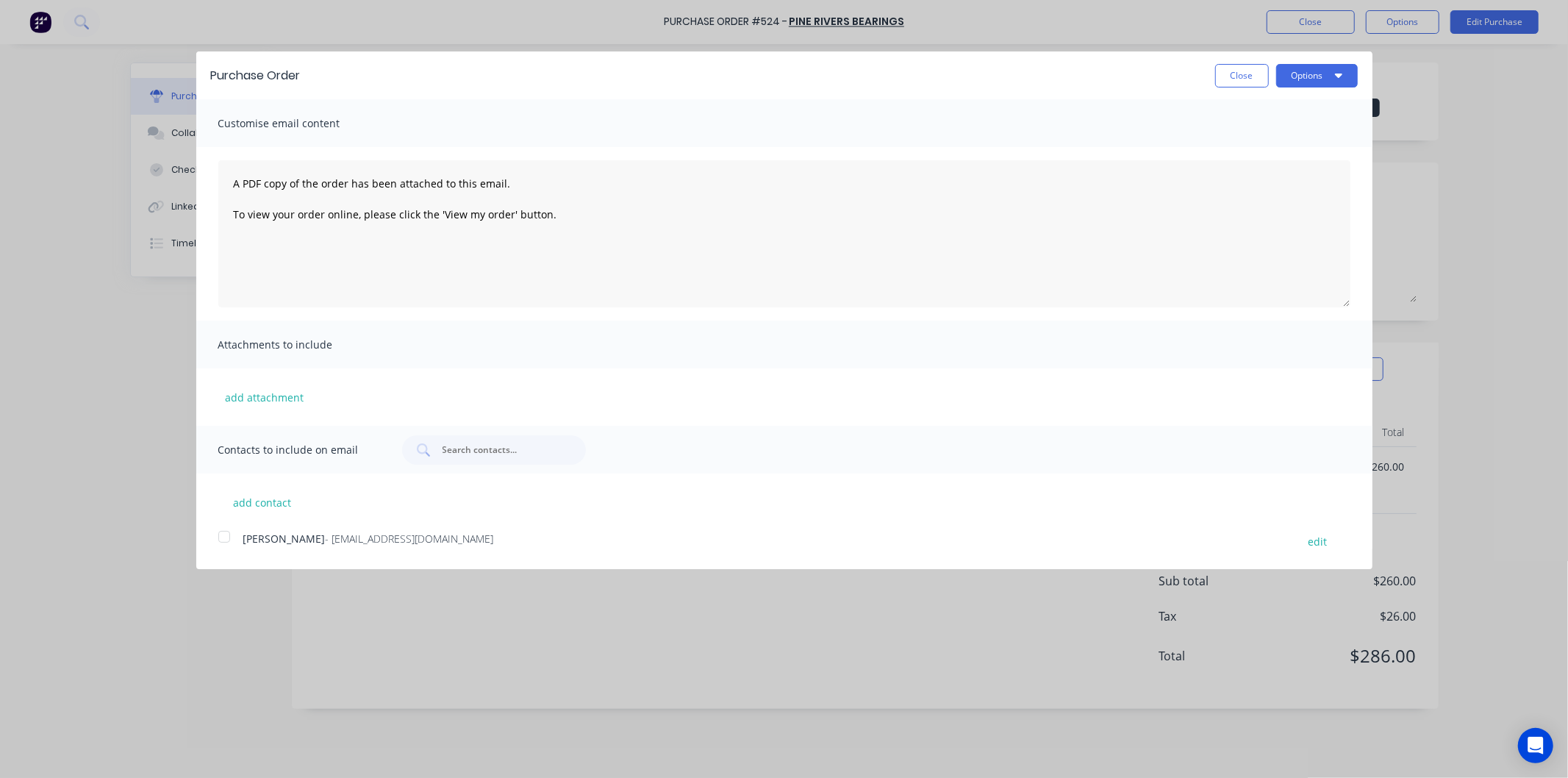
click at [225, 535] on div at bounding box center [225, 537] width 30 height 30
click at [1312, 71] on button "Options" at bounding box center [1317, 75] width 82 height 23
click at [1248, 137] on div "Email" at bounding box center [1288, 142] width 114 height 21
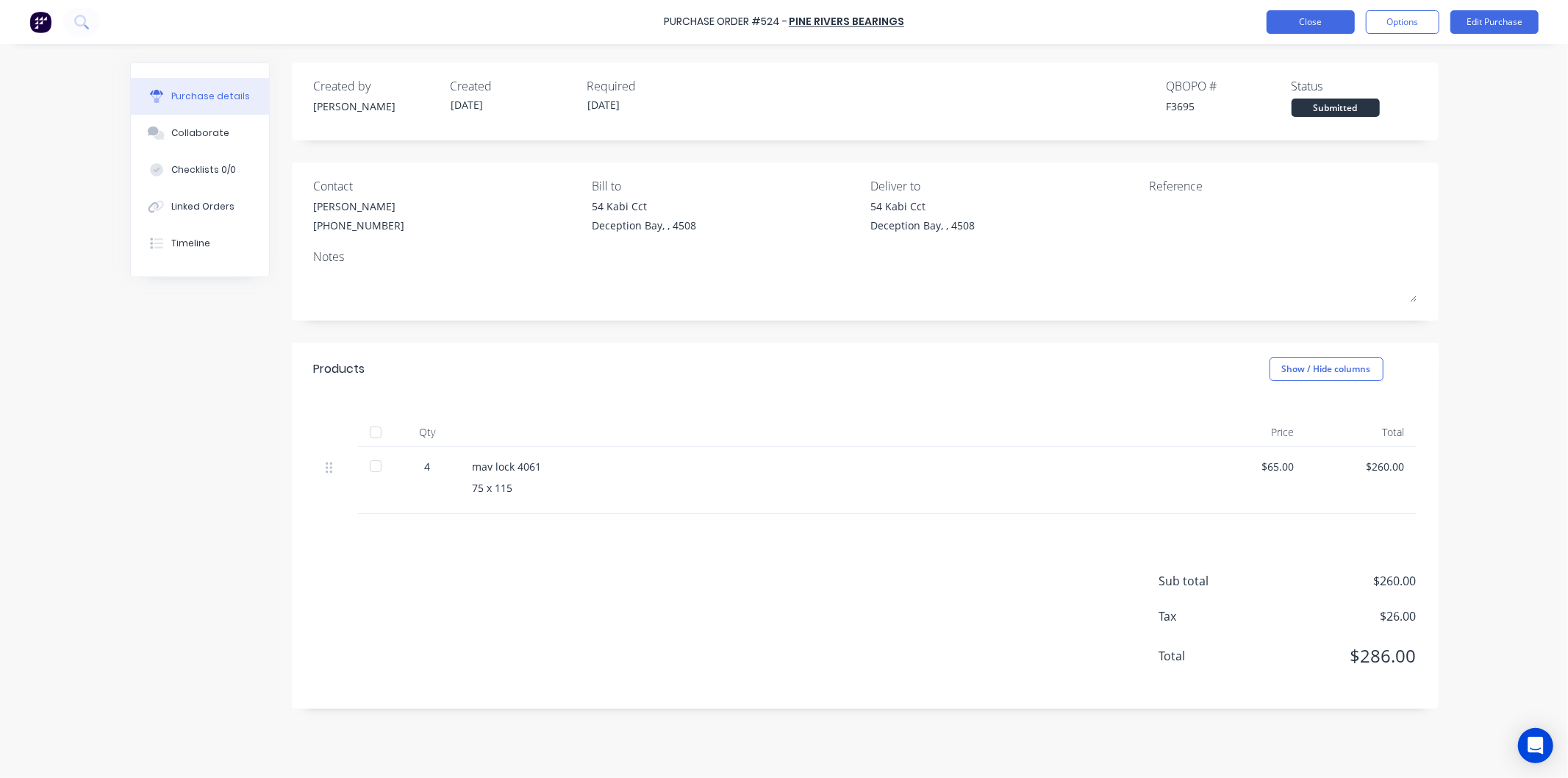
click at [1312, 20] on button "Close" at bounding box center [1310, 21] width 89 height 23
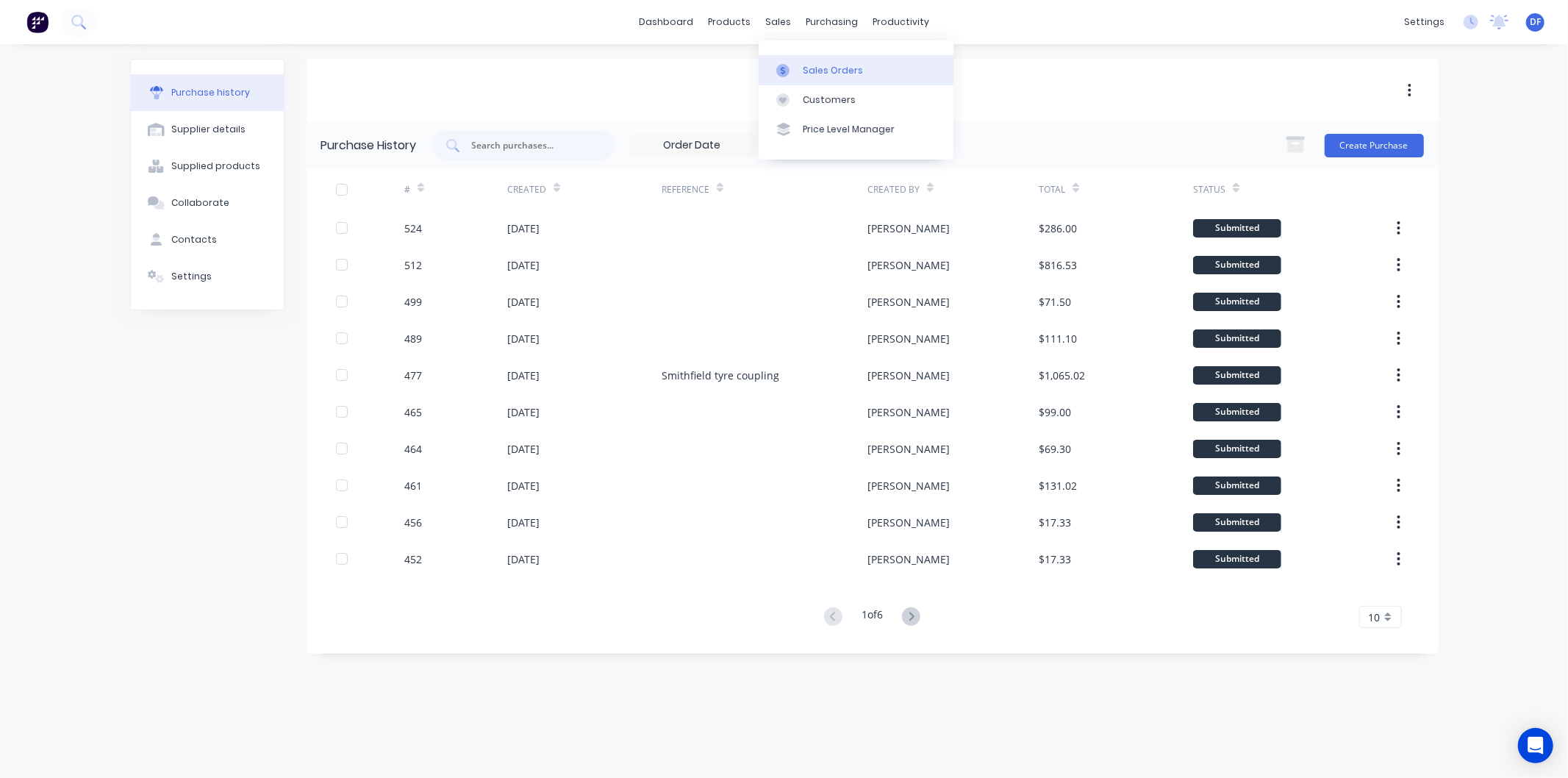
click at [817, 64] on div "Sales Orders" at bounding box center [833, 71] width 61 height 13
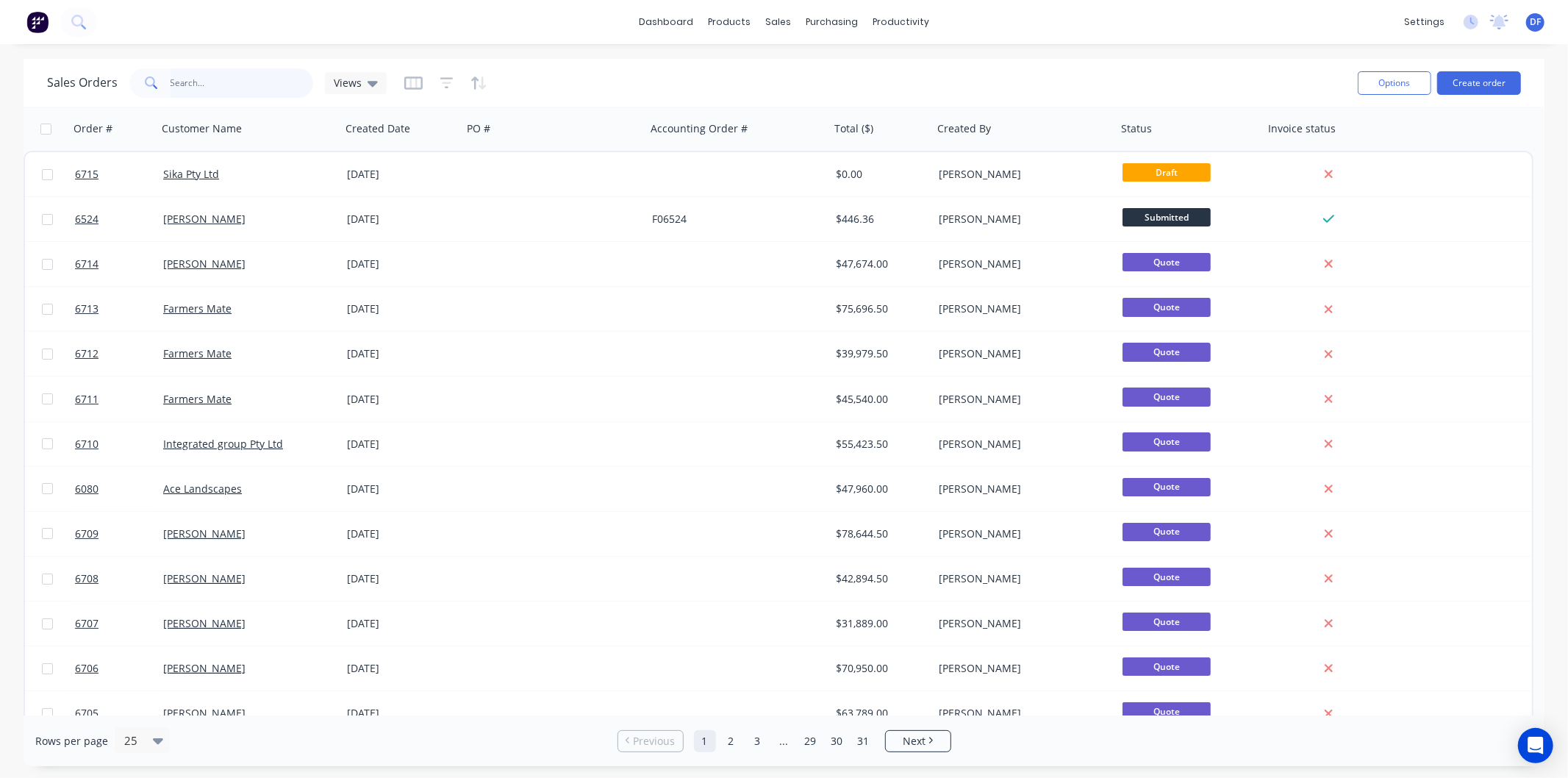
click at [232, 93] on input "text" at bounding box center [242, 83] width 143 height 30
click at [820, 98] on div "Customers" at bounding box center [829, 100] width 53 height 13
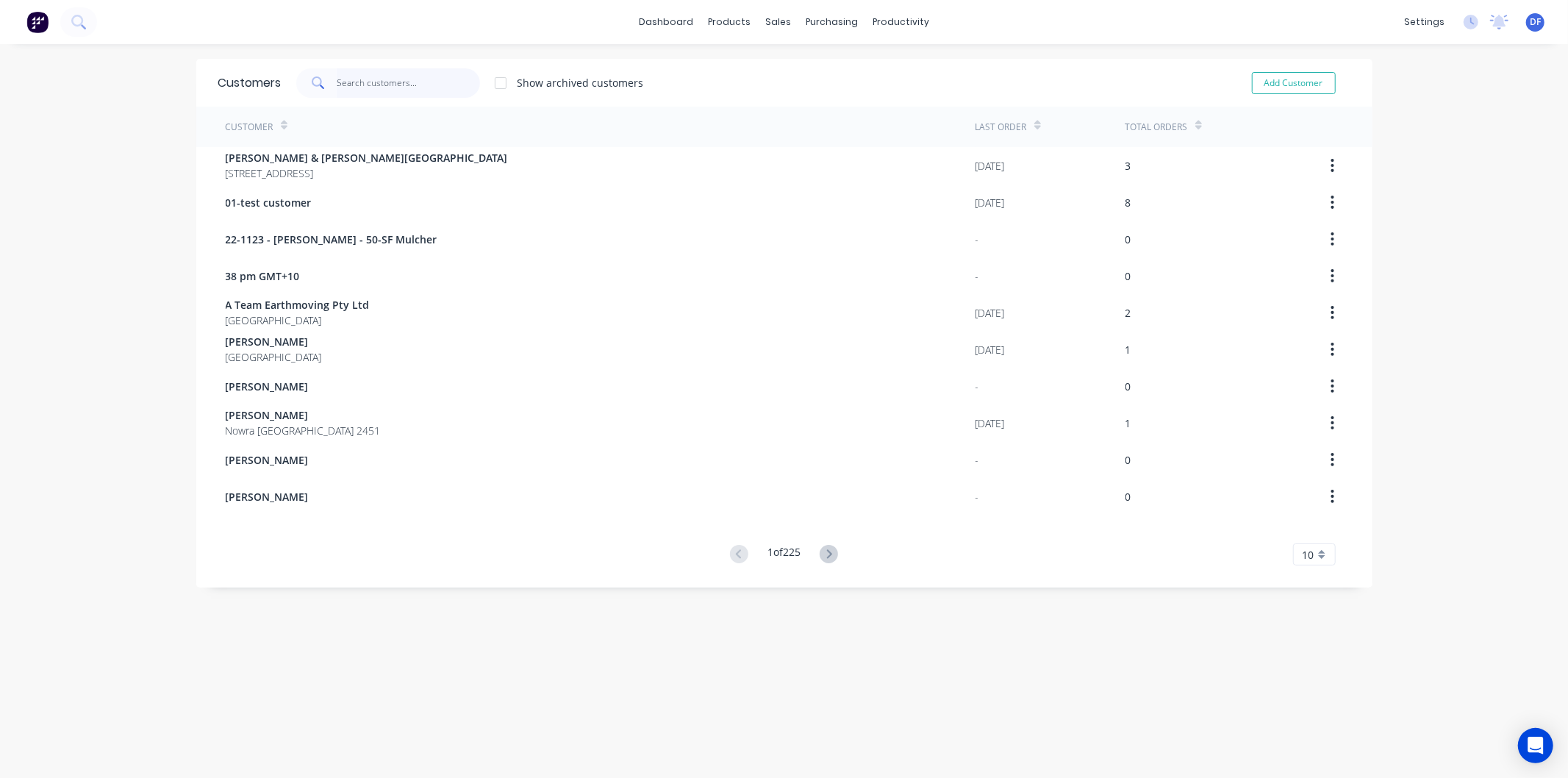
click at [353, 84] on input "text" at bounding box center [408, 83] width 143 height 30
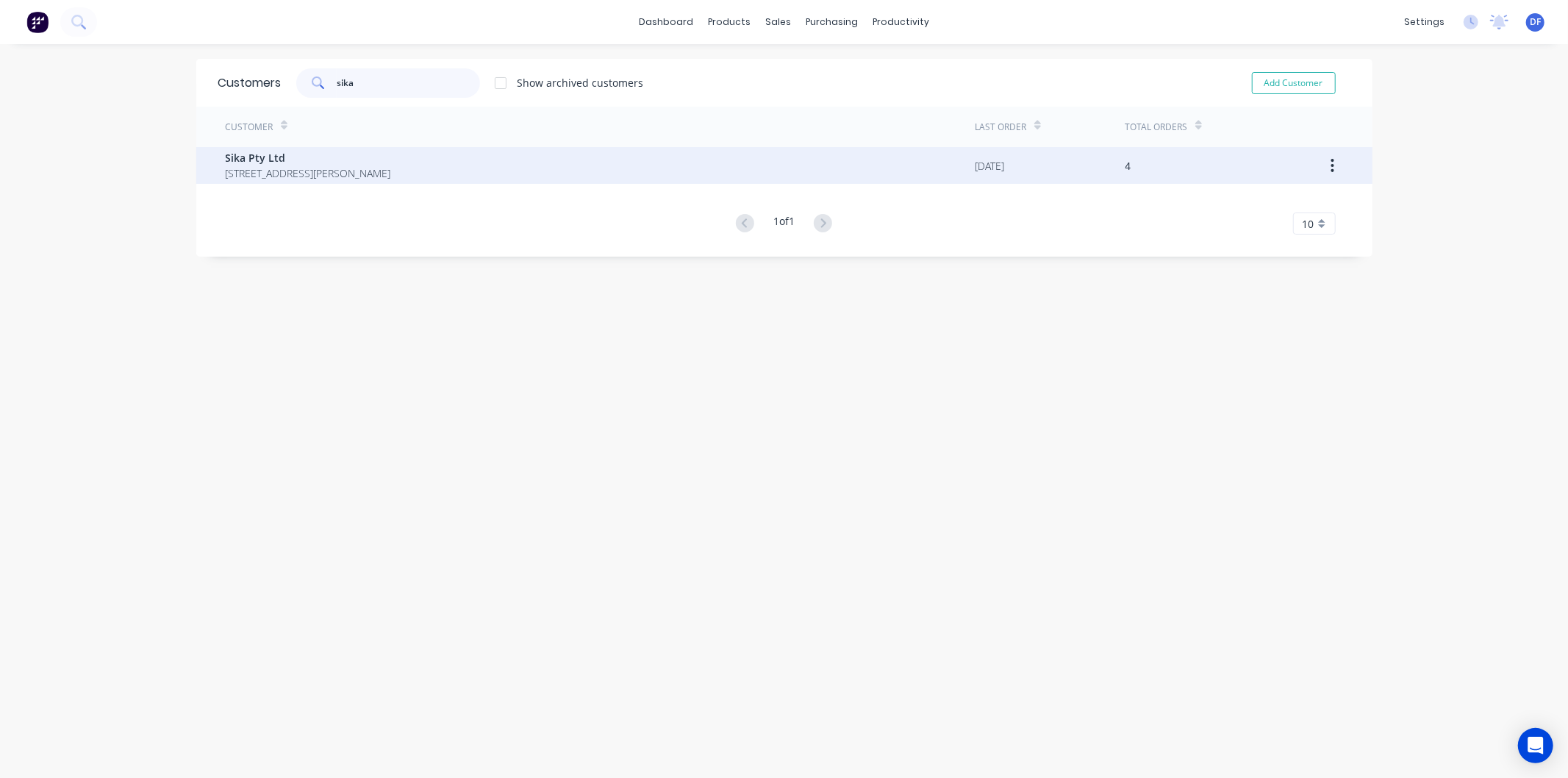
type input "sika"
click at [238, 158] on span "Sika Pty Ltd" at bounding box center [308, 157] width 166 height 16
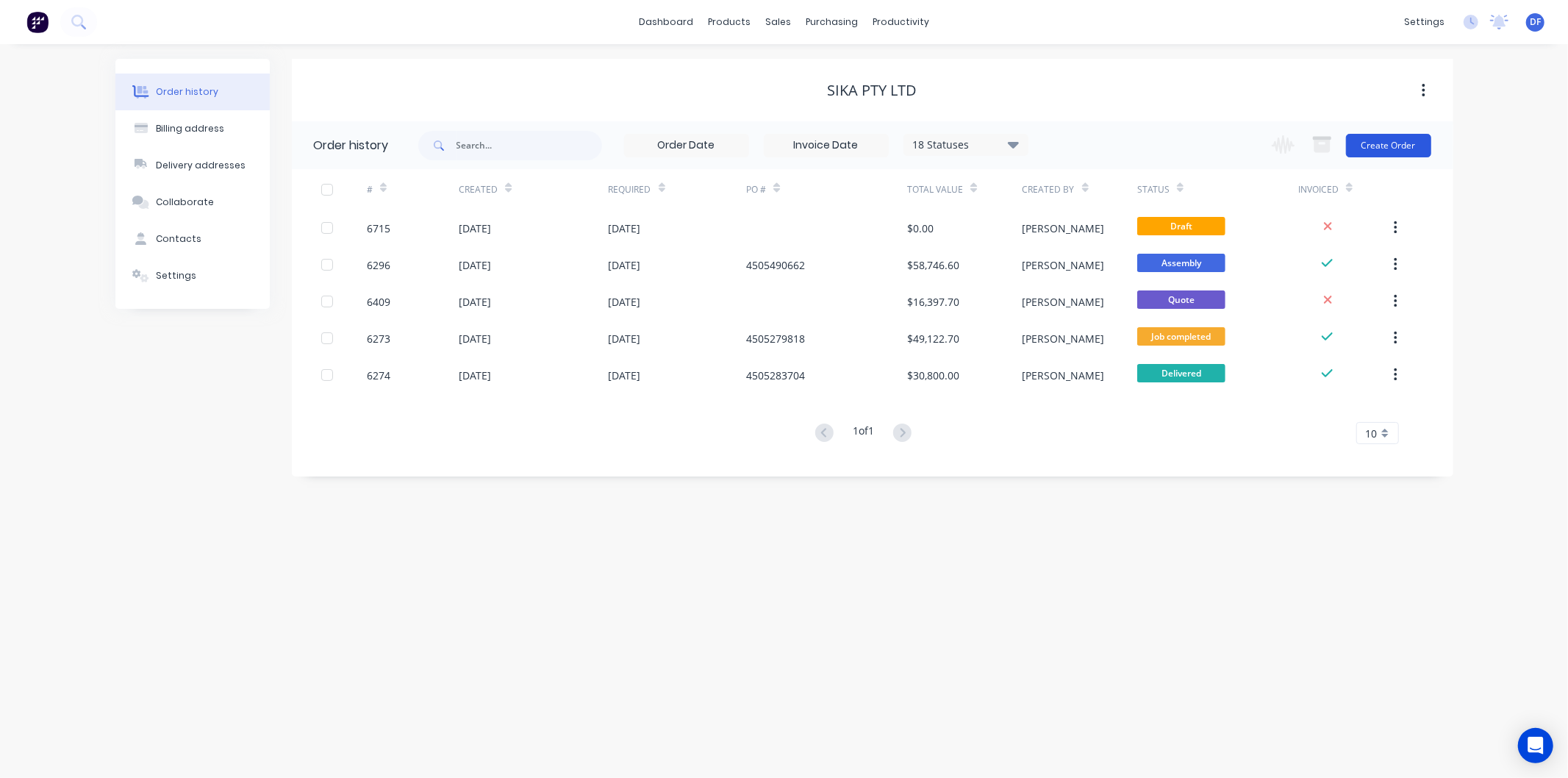
click at [1399, 148] on button "Create Order" at bounding box center [1389, 145] width 86 height 23
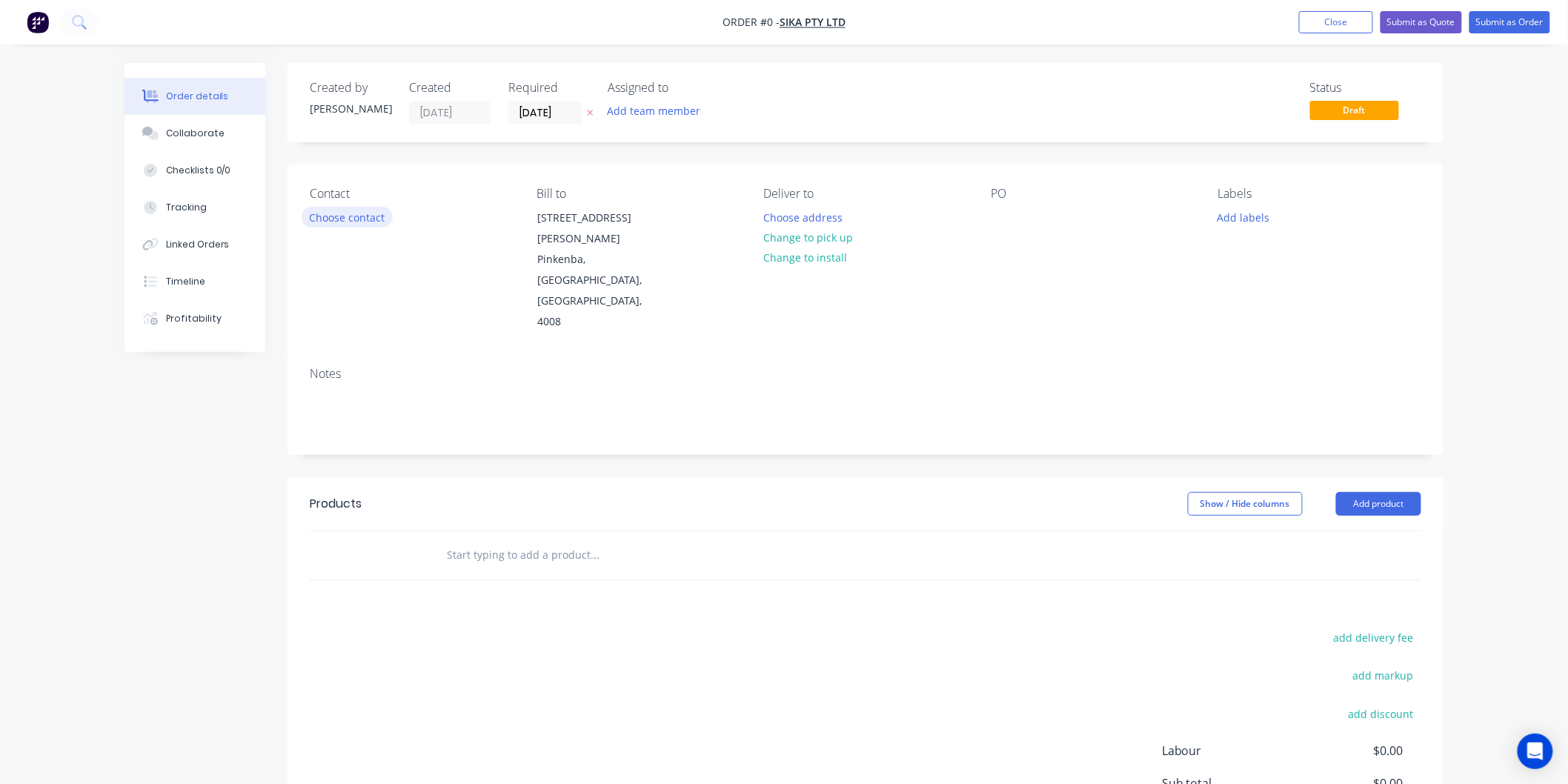
click at [370, 223] on button "Choose contact" at bounding box center [347, 216] width 91 height 20
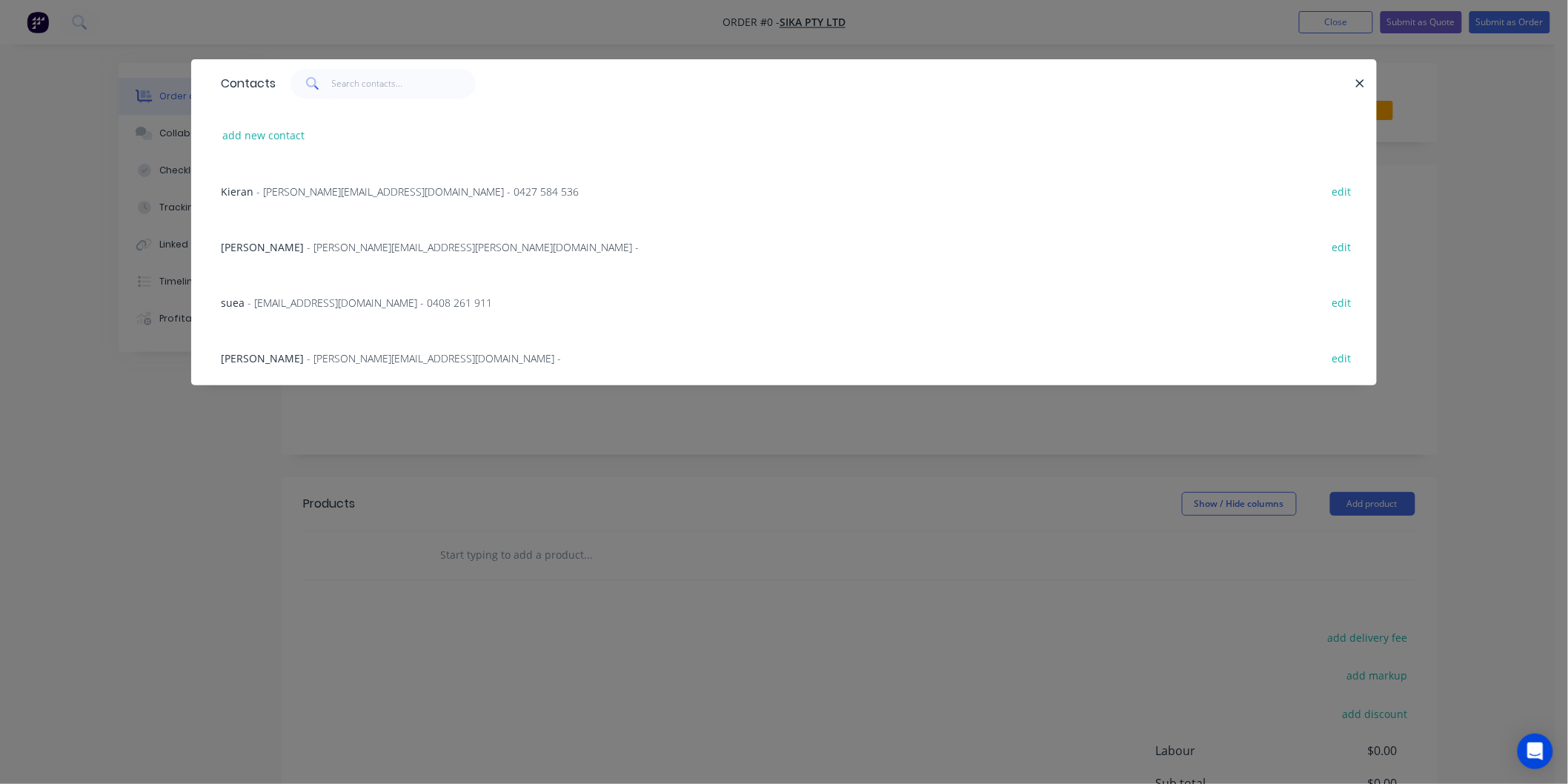
click at [318, 190] on span "- [PERSON_NAME][EMAIL_ADDRESS][DOMAIN_NAME] - 0427 584 536" at bounding box center [417, 191] width 322 height 14
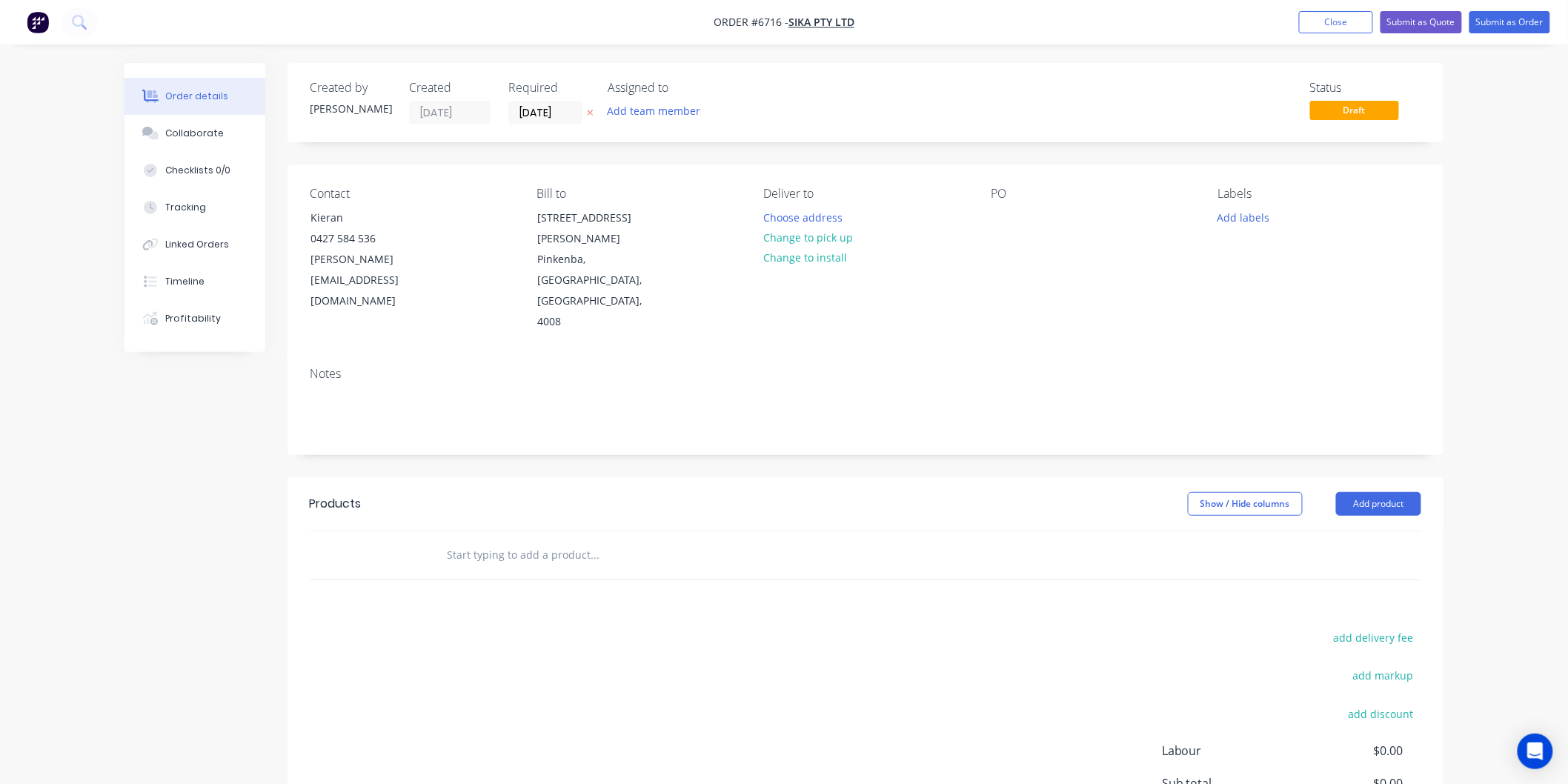
click at [499, 540] on input "text" at bounding box center [595, 555] width 297 height 30
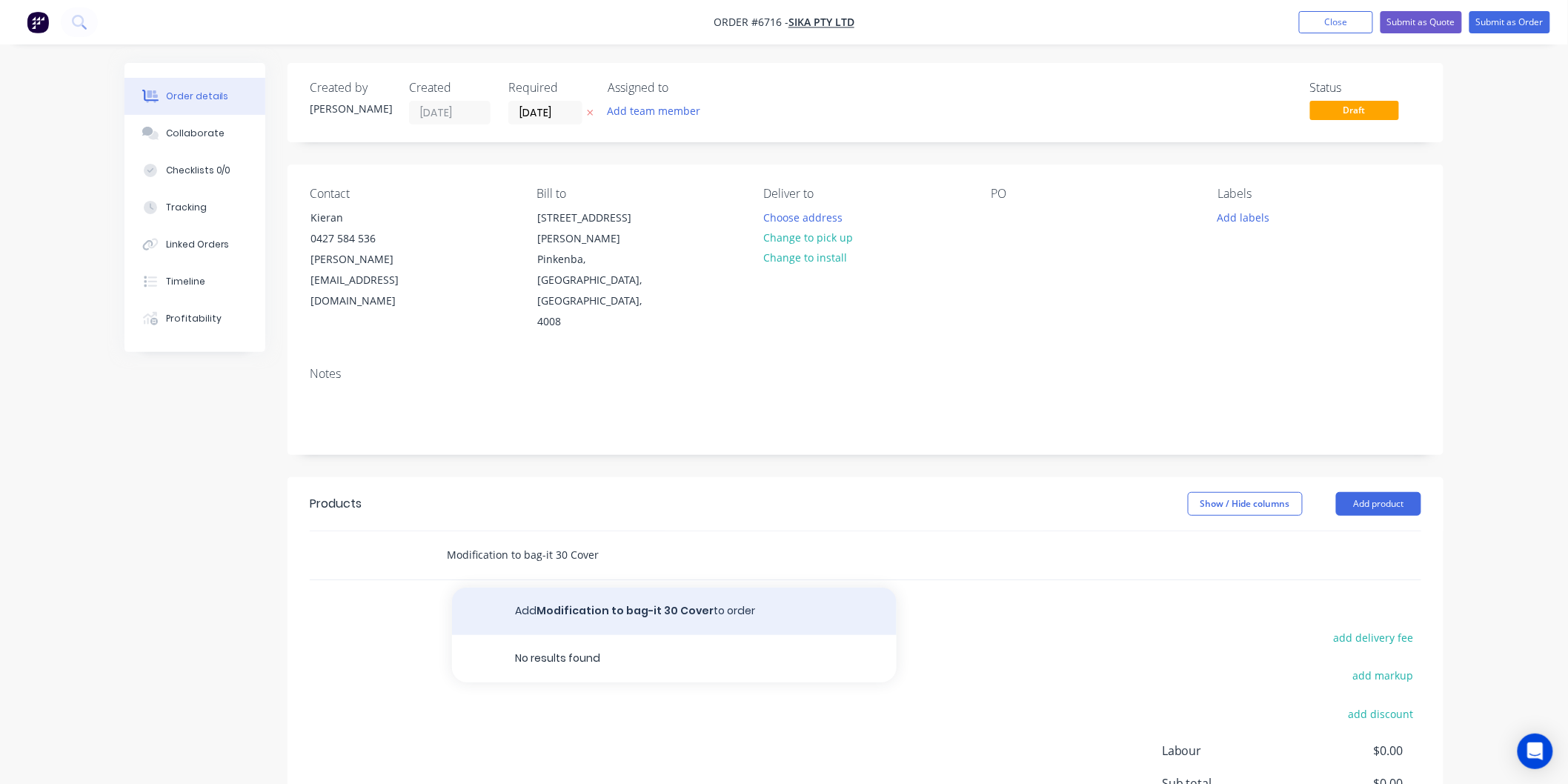
type input "Modification to bag-it 30 Cover"
click at [633, 588] on button "Add Modification to bag-it 30 Cover to order" at bounding box center [674, 611] width 444 height 47
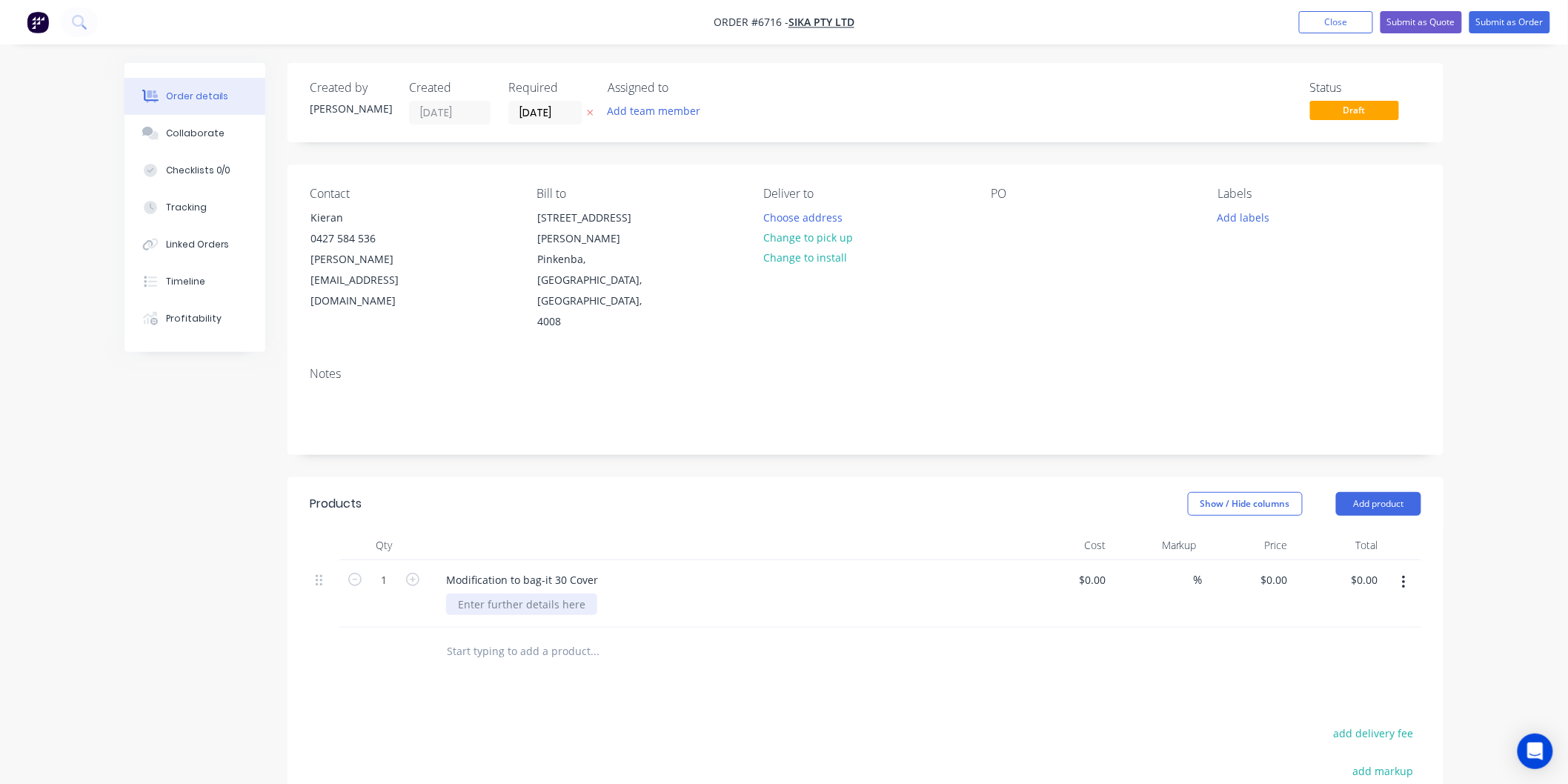
click at [520, 593] on div at bounding box center [521, 604] width 151 height 22
click at [1270, 560] on div "0 0" at bounding box center [1249, 593] width 91 height 68
click at [1284, 569] on input "0" at bounding box center [1285, 579] width 17 height 22
type input "$1,265.00"
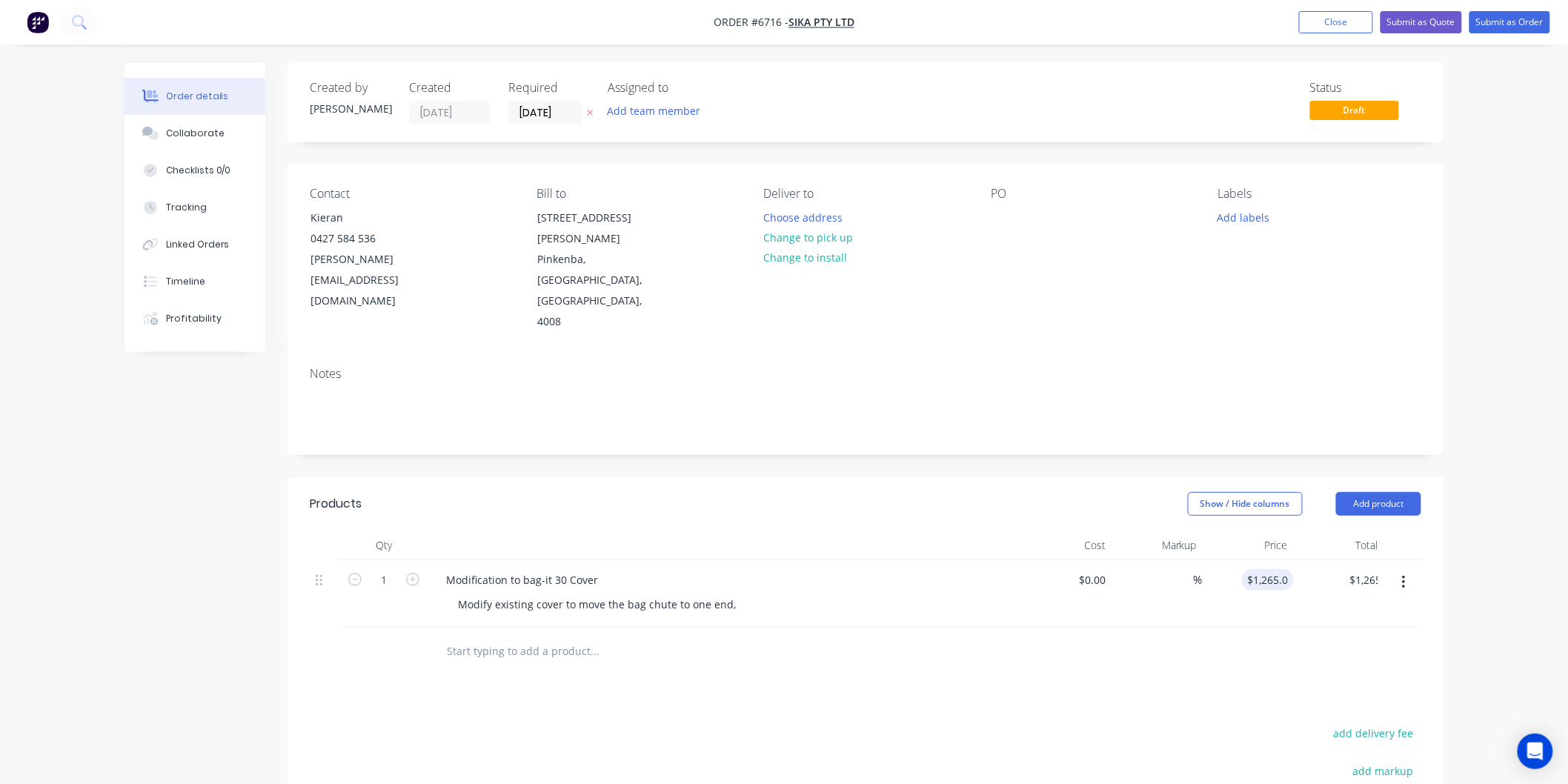
click at [1236, 560] on div "$1,265.00 1265.00" at bounding box center [1249, 593] width 91 height 68
click at [1414, 18] on button "Submit as Quote" at bounding box center [1421, 23] width 82 height 23
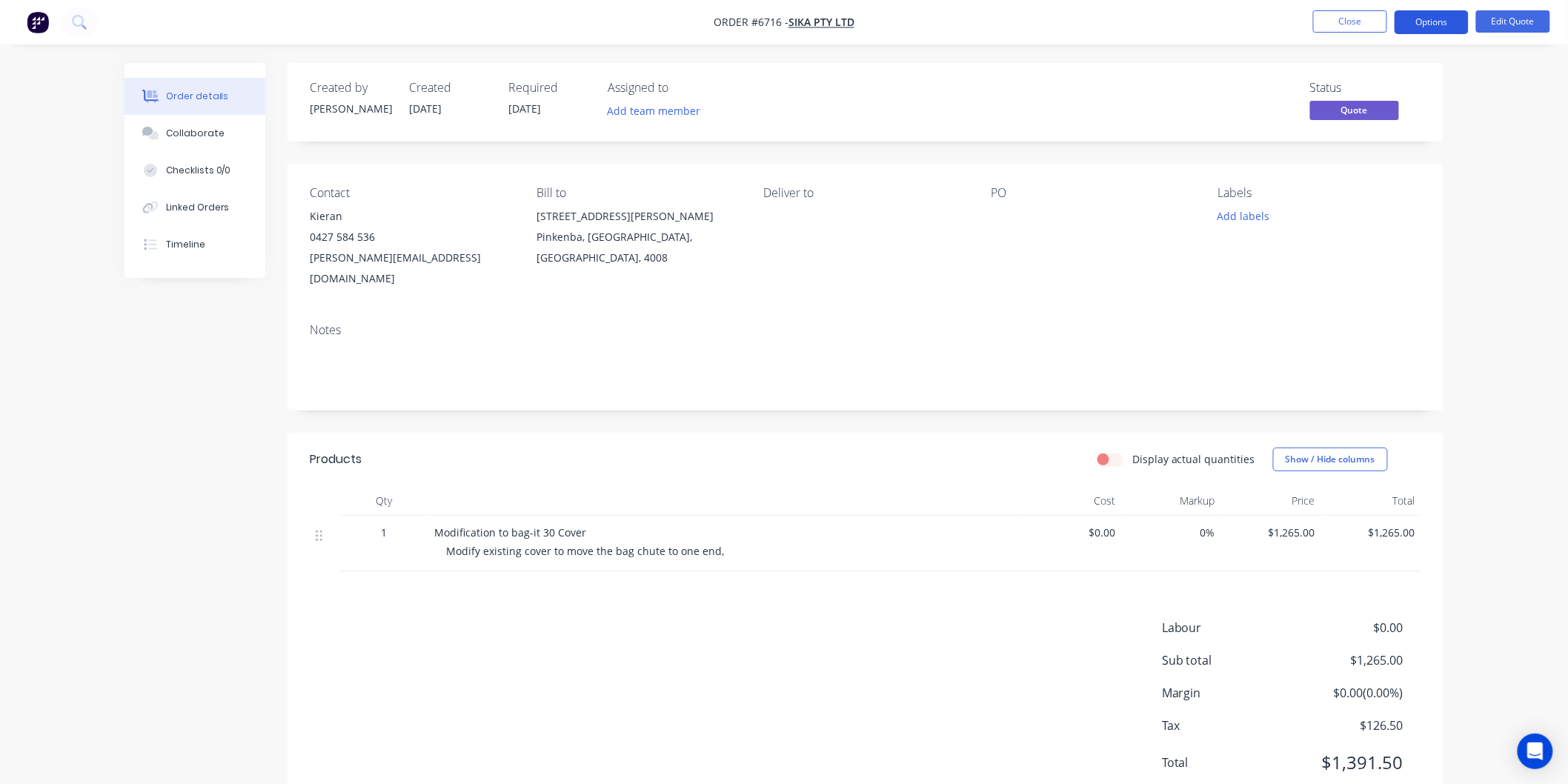
click at [1421, 15] on button "Options" at bounding box center [1432, 22] width 74 height 23
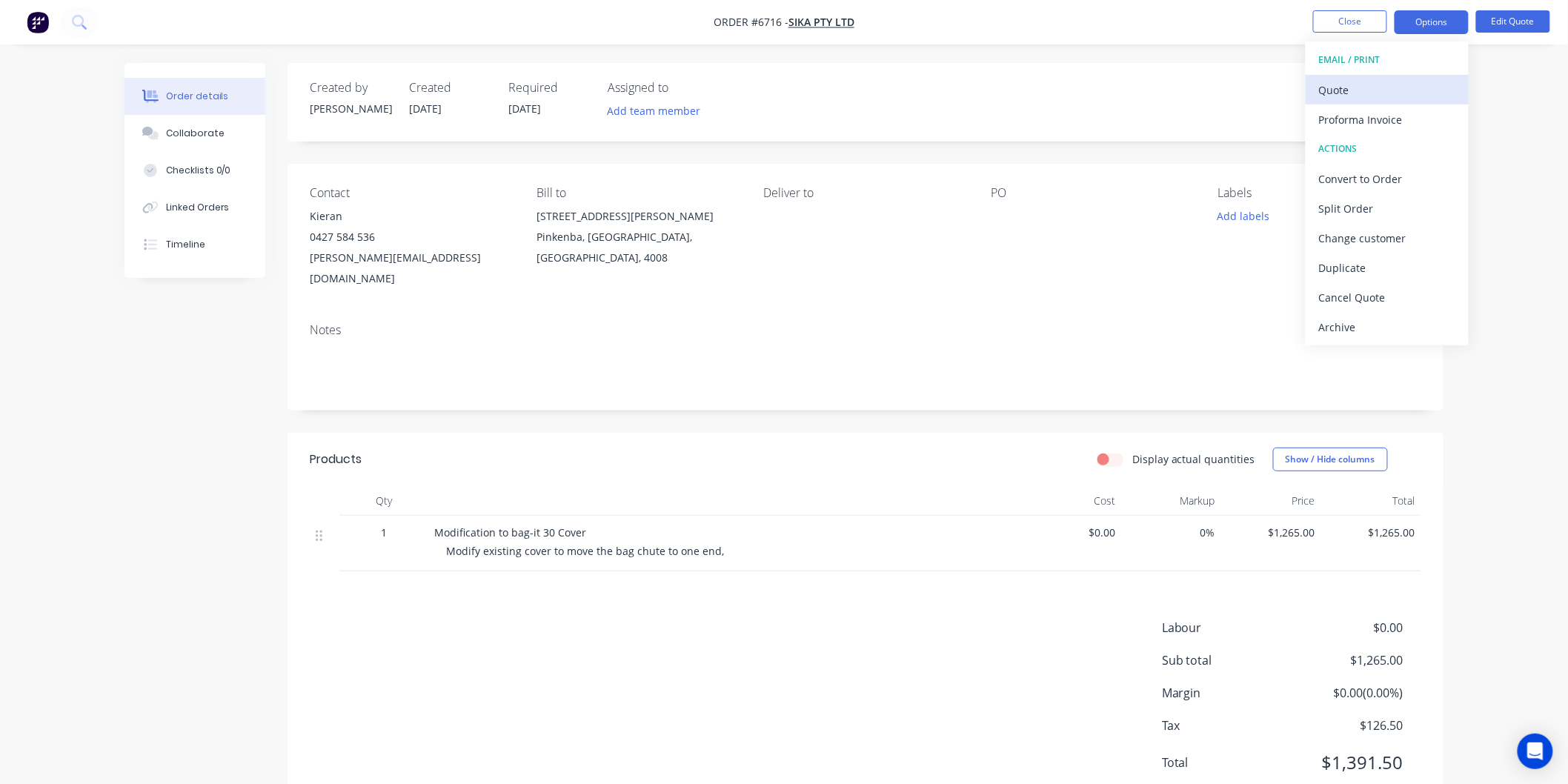
click at [1340, 90] on div "Quote" at bounding box center [1387, 89] width 136 height 22
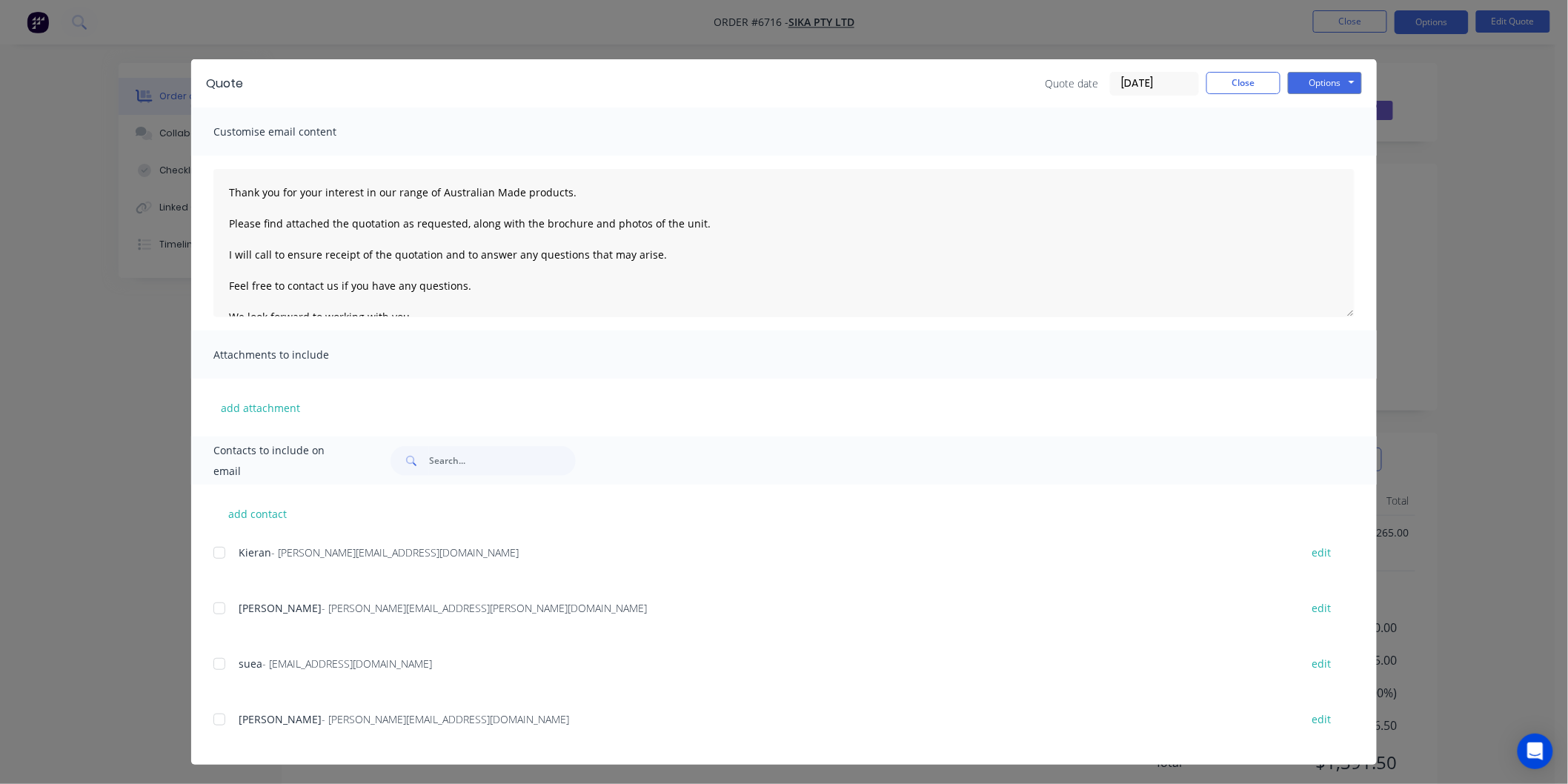
click at [206, 608] on div "add contact Kieran - [EMAIL_ADDRESS][DOMAIN_NAME] edit [PERSON_NAME] - [PERSON_…" at bounding box center [784, 624] width 1186 height 280
click at [216, 610] on div at bounding box center [220, 608] width 30 height 30
click at [216, 550] on div at bounding box center [220, 553] width 30 height 30
type textarea "Thank you for your interest in our range of Australian Made products. Please fi…"
click at [206, 606] on div "add contact Kieran - [EMAIL_ADDRESS][DOMAIN_NAME] edit [PERSON_NAME] - [PERSON_…" at bounding box center [784, 624] width 1186 height 280
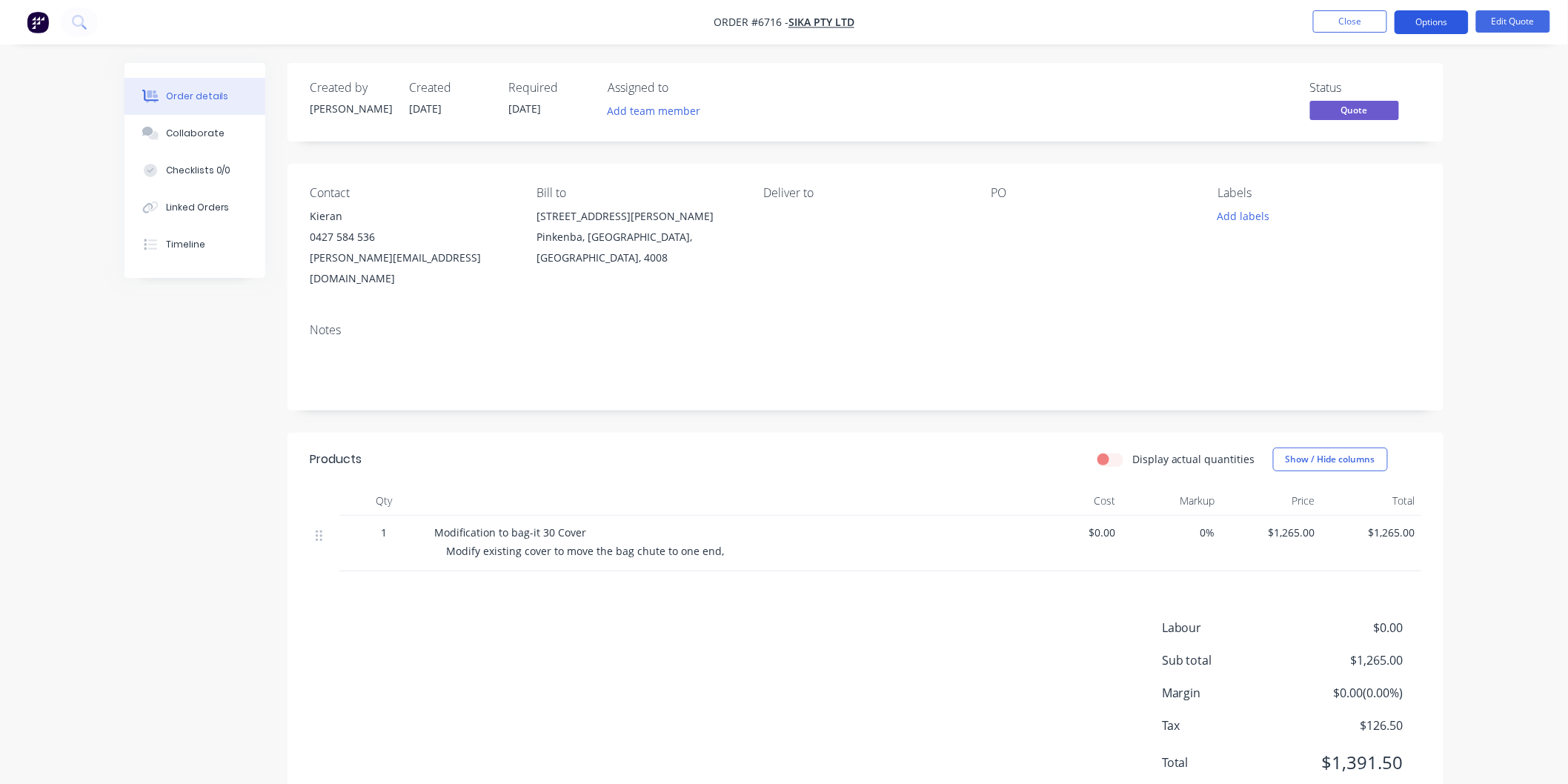
click at [1440, 23] on button "Options" at bounding box center [1432, 22] width 74 height 23
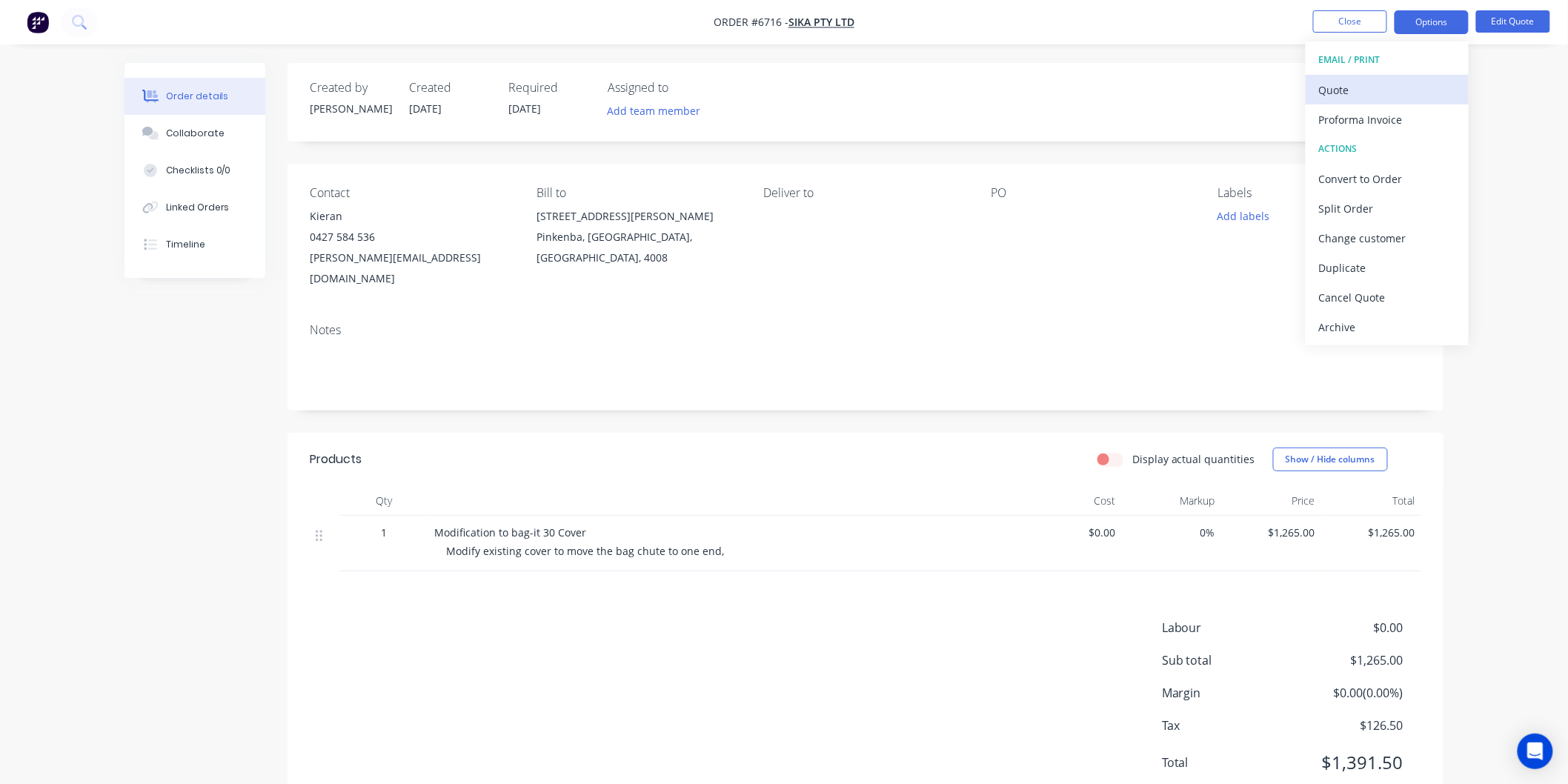
click at [1347, 89] on div "Quote" at bounding box center [1387, 89] width 136 height 22
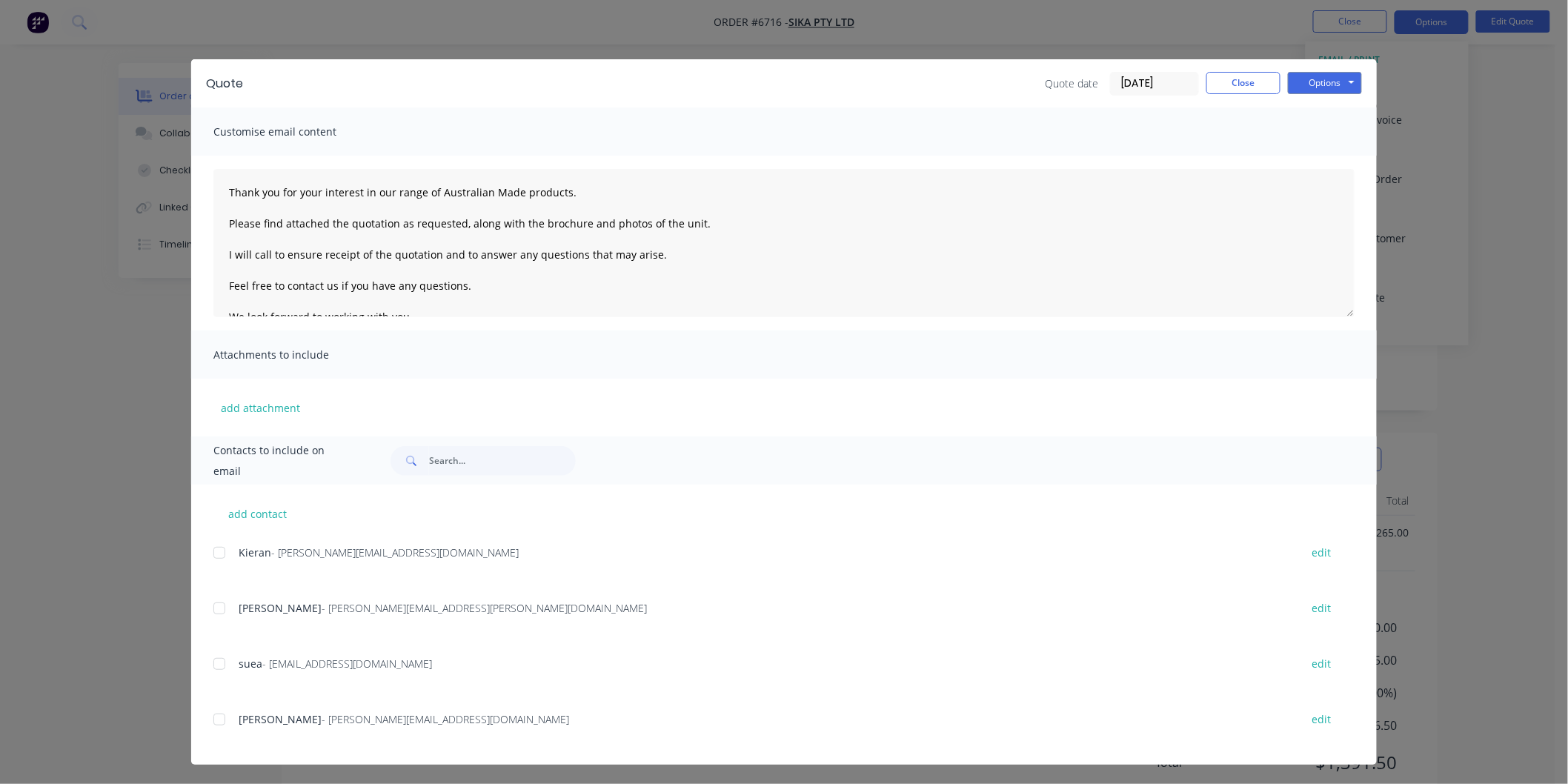
click at [213, 613] on div at bounding box center [220, 608] width 30 height 30
click at [211, 552] on div at bounding box center [220, 553] width 30 height 30
click at [223, 188] on textarea "Thank you for your interest in our range of Australian Made products. Please fi…" at bounding box center [784, 243] width 1141 height 148
click at [238, 197] on textarea "Thank you for your interest in our range of Australian Made products. Please fi…" at bounding box center [784, 243] width 1141 height 148
click at [1313, 83] on button "Options" at bounding box center [1325, 84] width 74 height 23
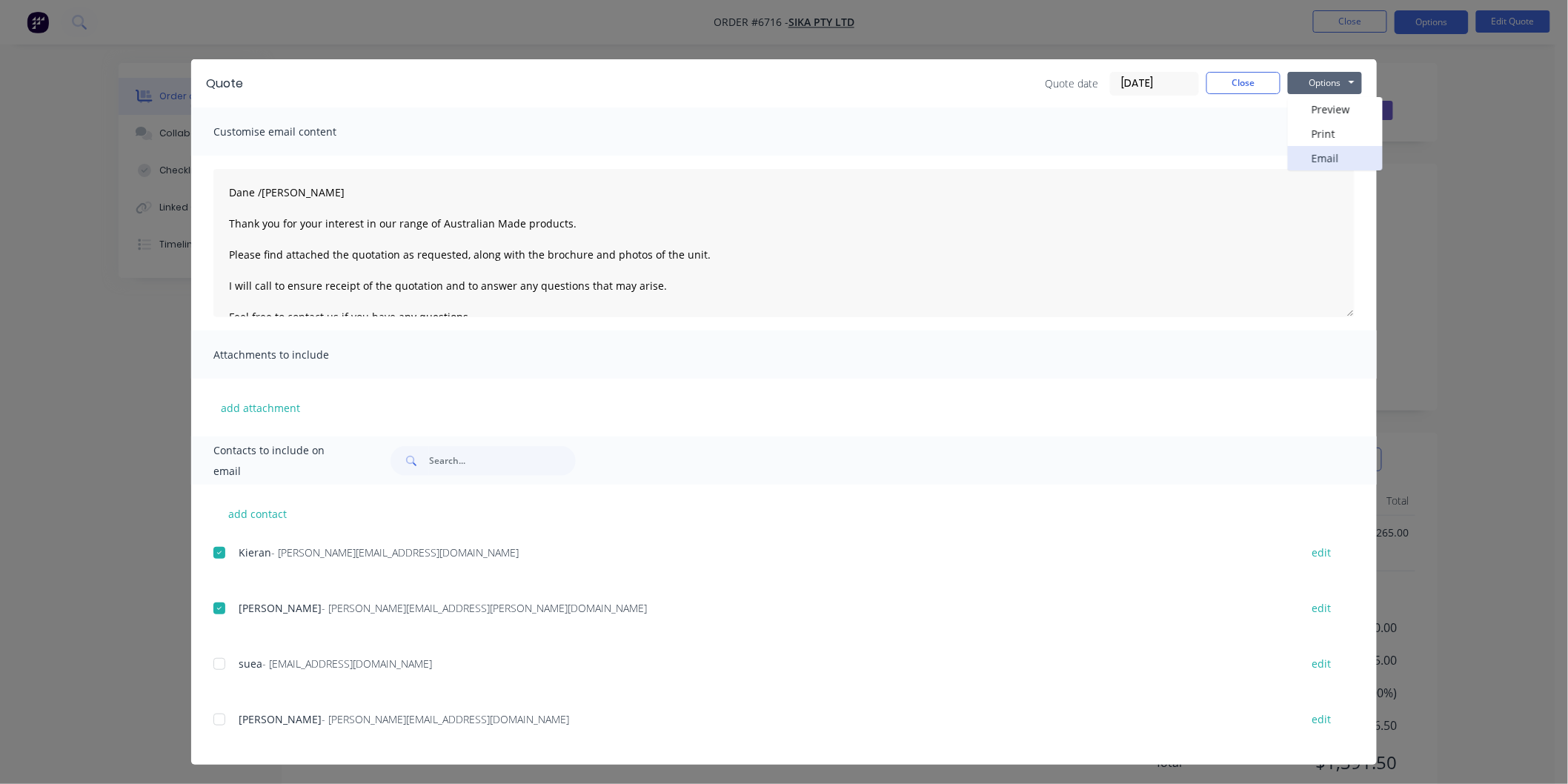
click at [1315, 153] on button "Email" at bounding box center [1335, 158] width 95 height 24
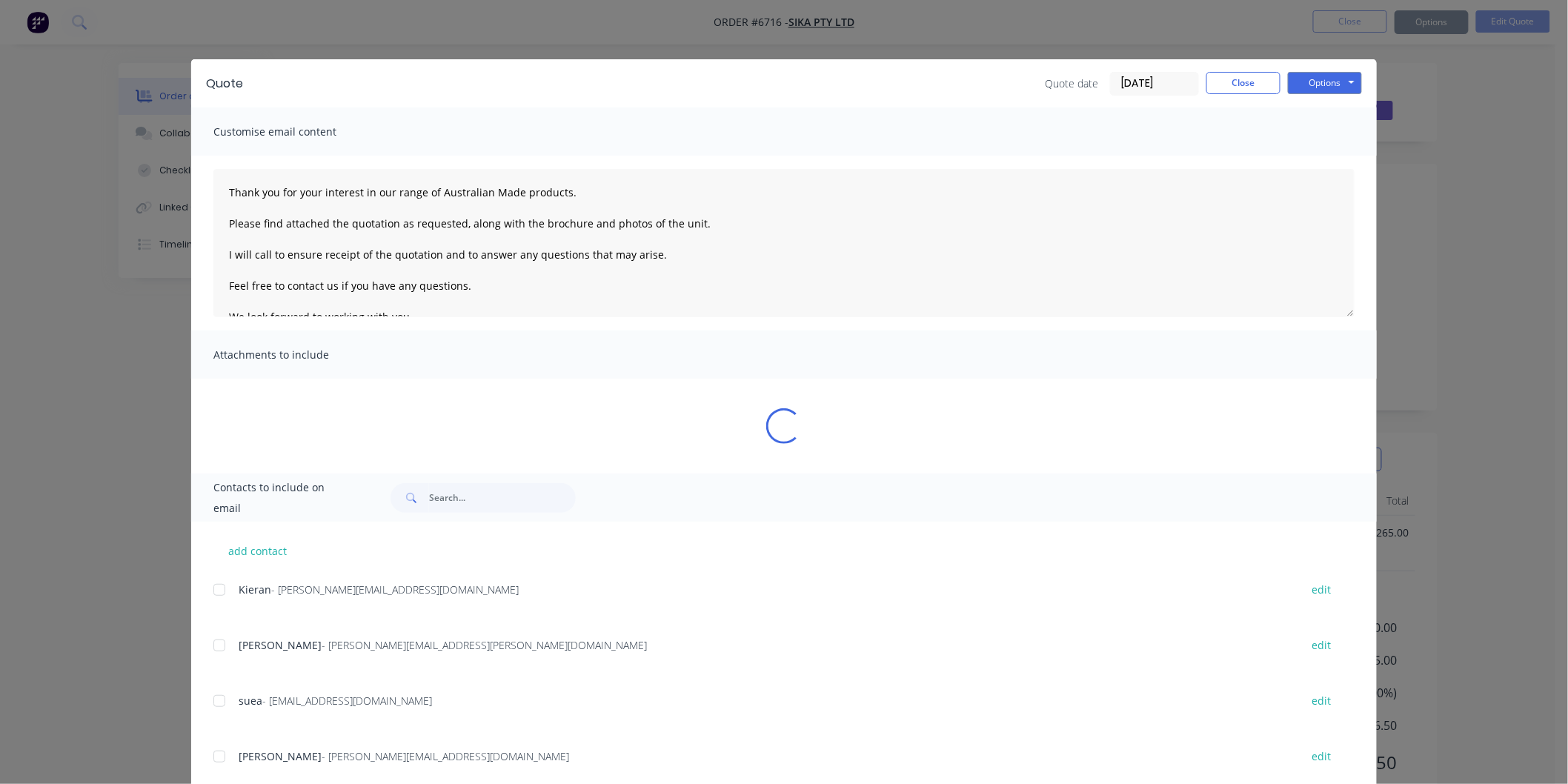
type textarea "Thank you for your interest in our range of Australian Made products. Please fi…"
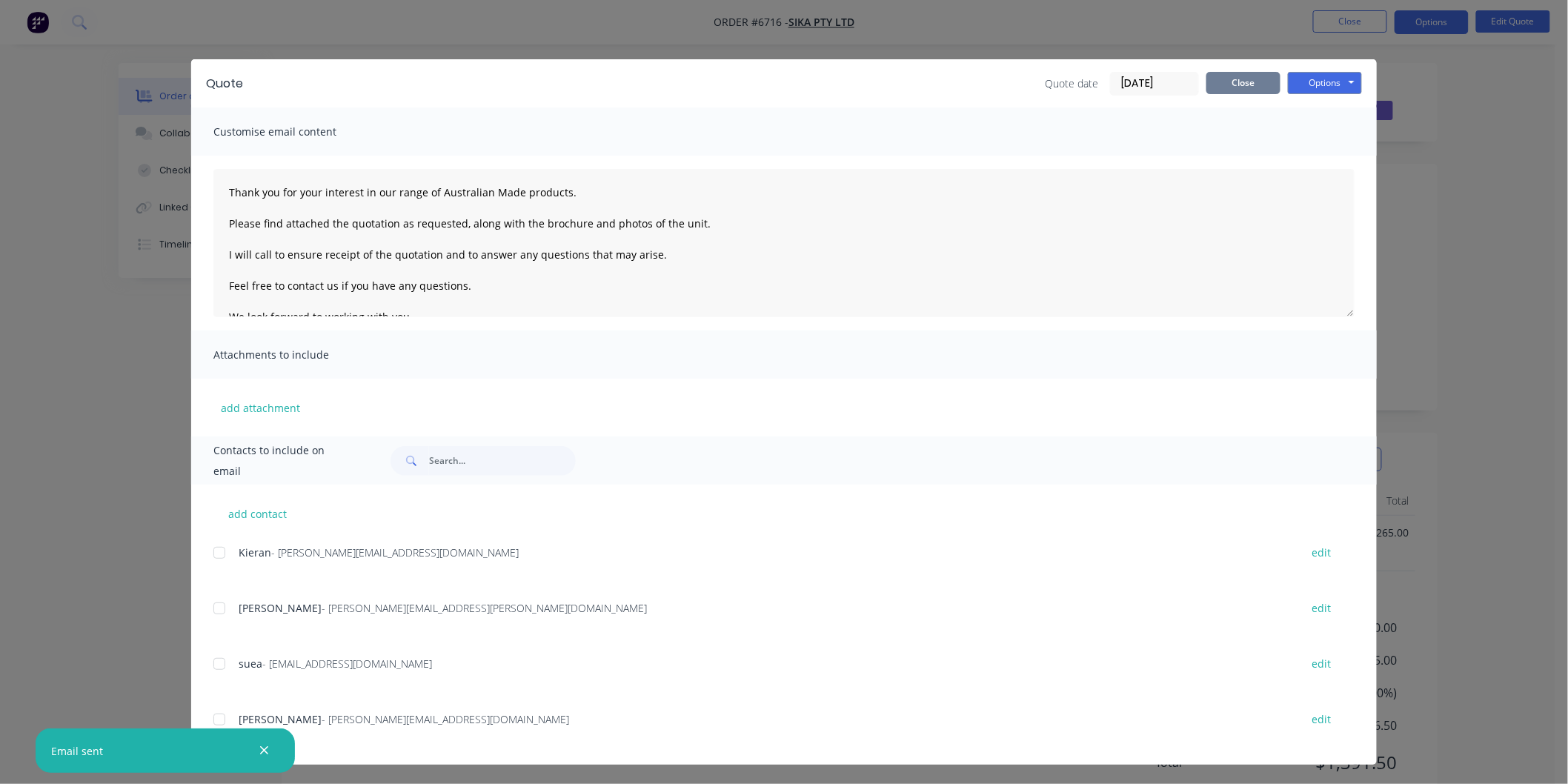
click at [1248, 75] on button "Close" at bounding box center [1243, 84] width 74 height 23
